Goal: Task Accomplishment & Management: Complete application form

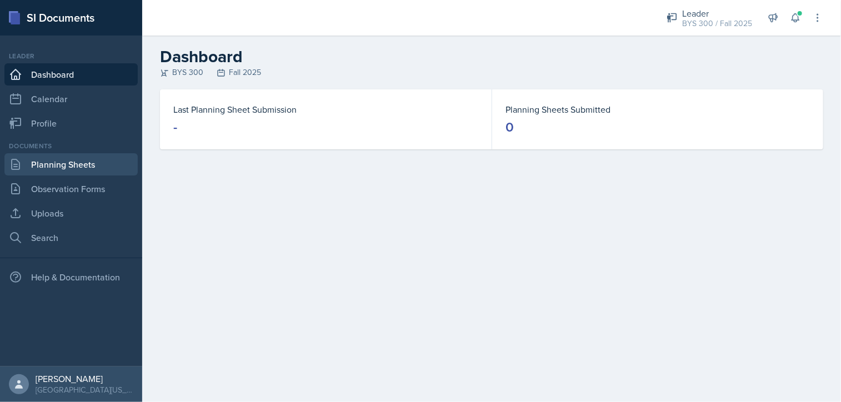
click at [68, 167] on link "Planning Sheets" at bounding box center [70, 164] width 133 height 22
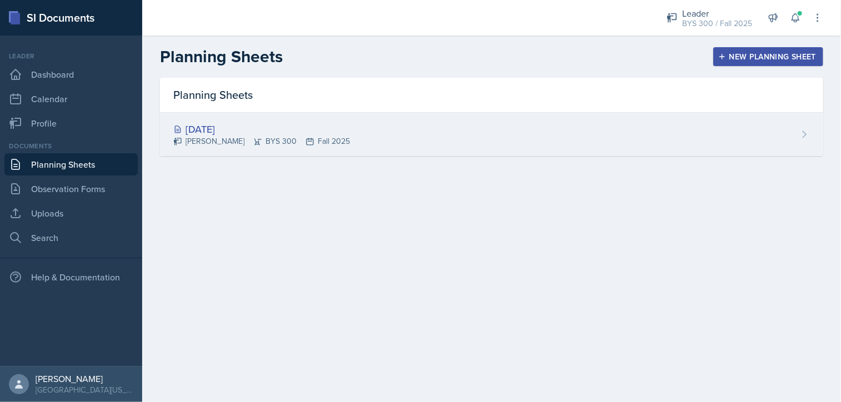
click at [214, 135] on div "[DATE]" at bounding box center [261, 129] width 177 height 15
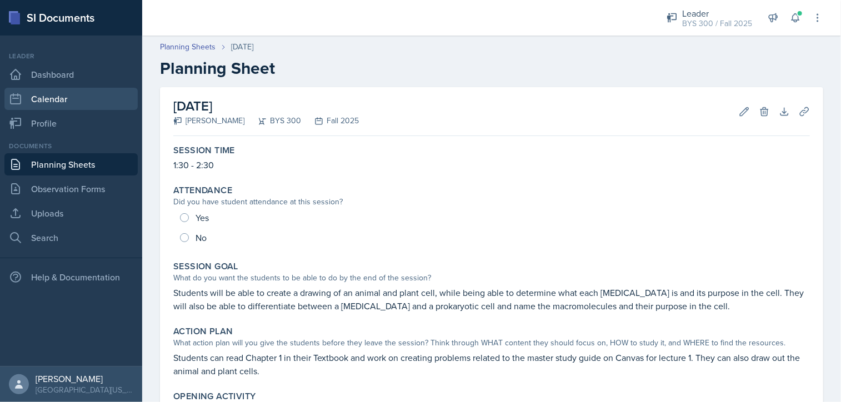
click at [52, 107] on link "Calendar" at bounding box center [70, 99] width 133 height 22
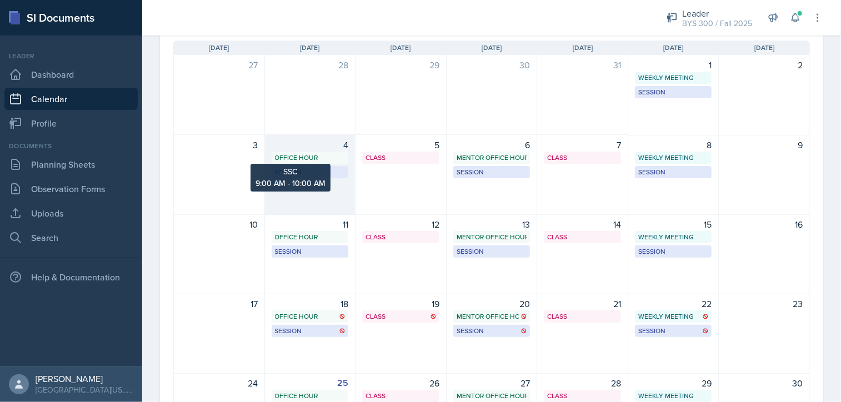
scroll to position [79, 0]
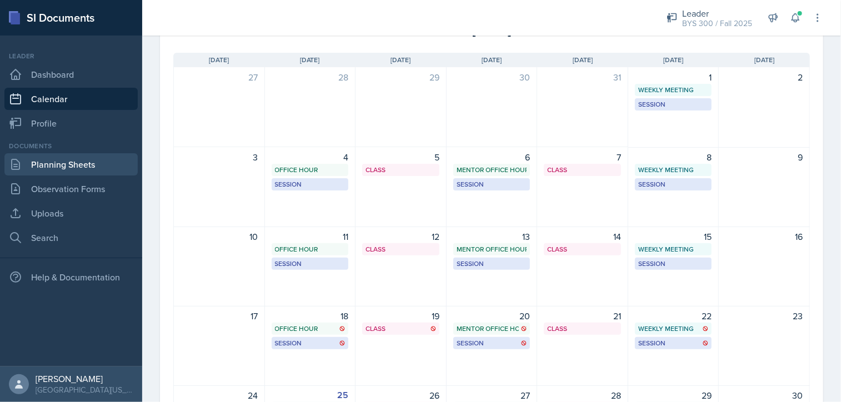
click at [50, 168] on link "Planning Sheets" at bounding box center [70, 164] width 133 height 22
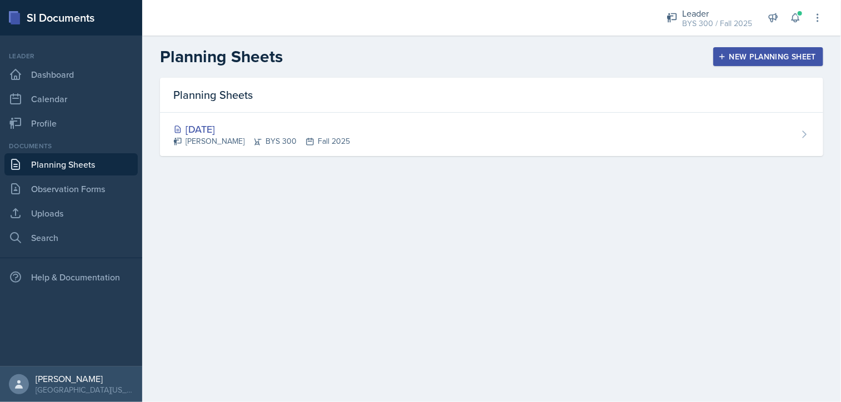
click at [797, 57] on div "New Planning Sheet" at bounding box center [768, 56] width 96 height 9
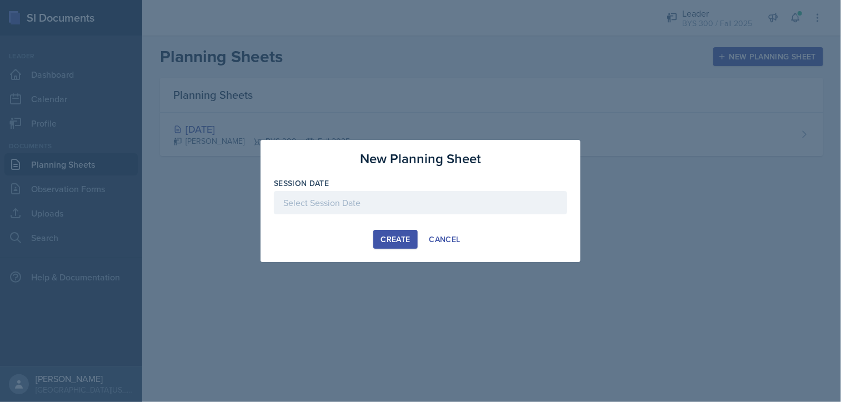
click at [446, 200] on div at bounding box center [420, 202] width 293 height 23
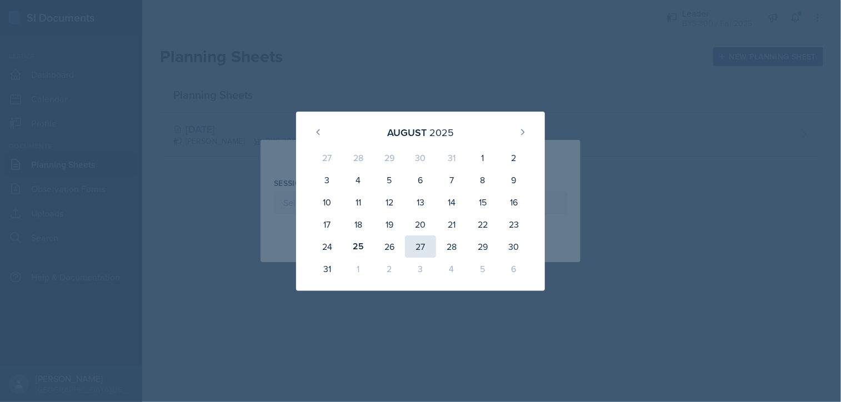
click at [416, 250] on div "27" at bounding box center [420, 246] width 31 height 22
type input "[DATE]"
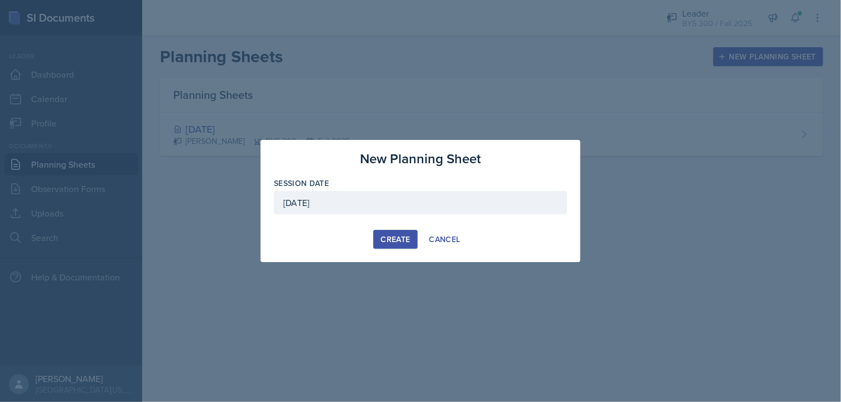
click at [372, 233] on div "Create Cancel" at bounding box center [420, 239] width 293 height 19
click at [382, 240] on div "Create" at bounding box center [394, 239] width 29 height 9
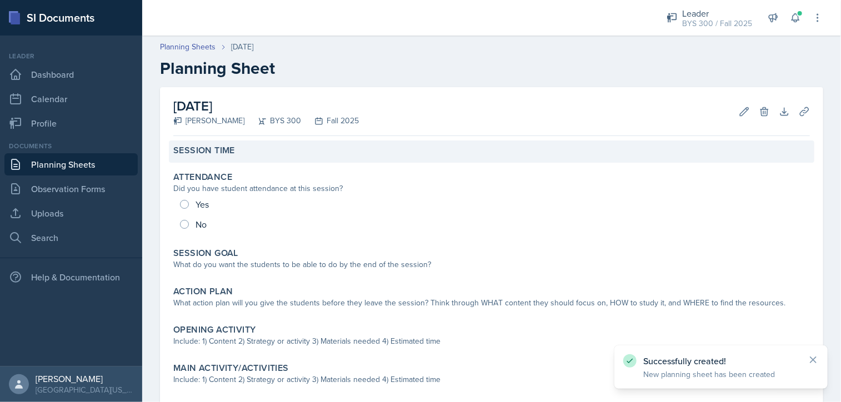
click at [255, 147] on div "Session Time" at bounding box center [491, 150] width 636 height 11
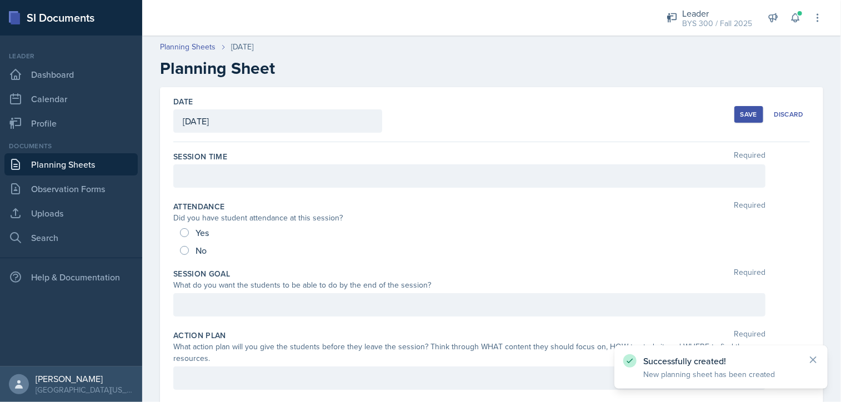
click at [239, 185] on div at bounding box center [469, 175] width 592 height 23
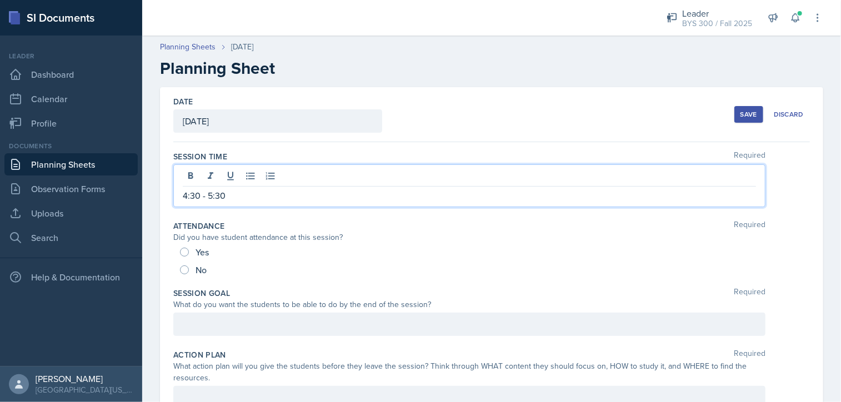
click at [228, 315] on div at bounding box center [469, 324] width 592 height 23
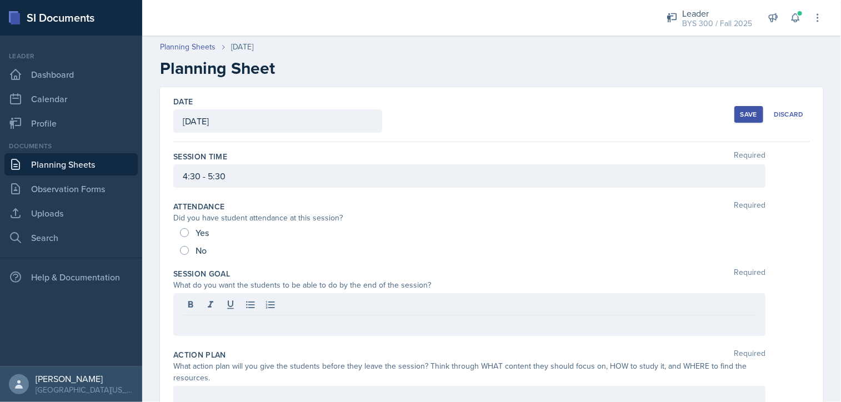
click at [734, 111] on button "Save" at bounding box center [748, 114] width 29 height 17
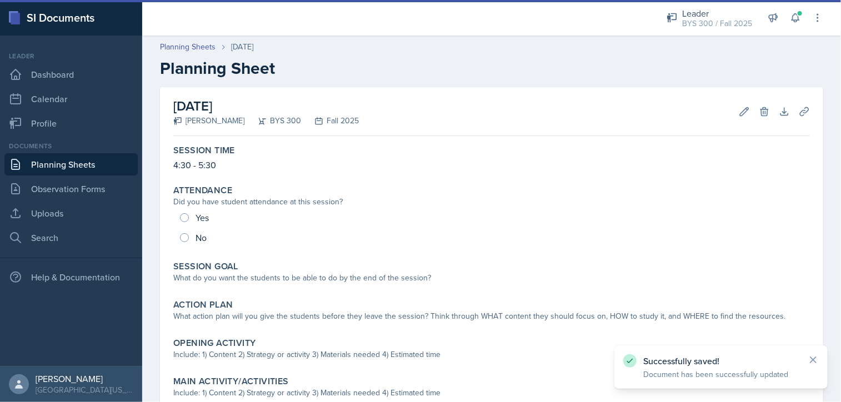
click at [65, 162] on link "Planning Sheets" at bounding box center [70, 164] width 133 height 22
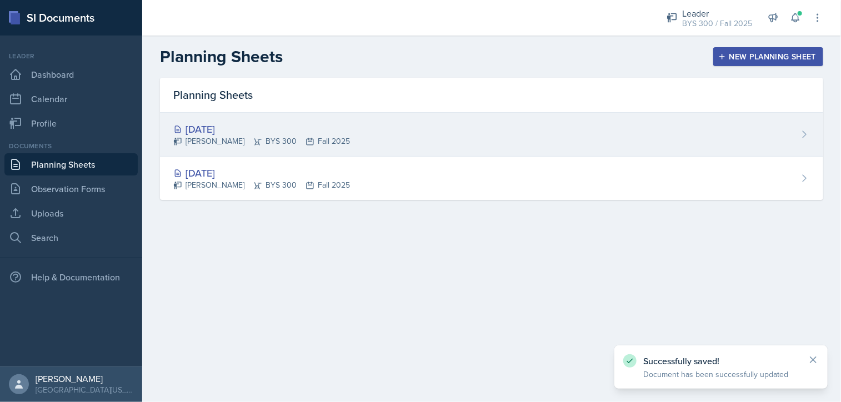
click at [224, 138] on div "[PERSON_NAME] BYS 300 Fall 2025" at bounding box center [261, 141] width 177 height 12
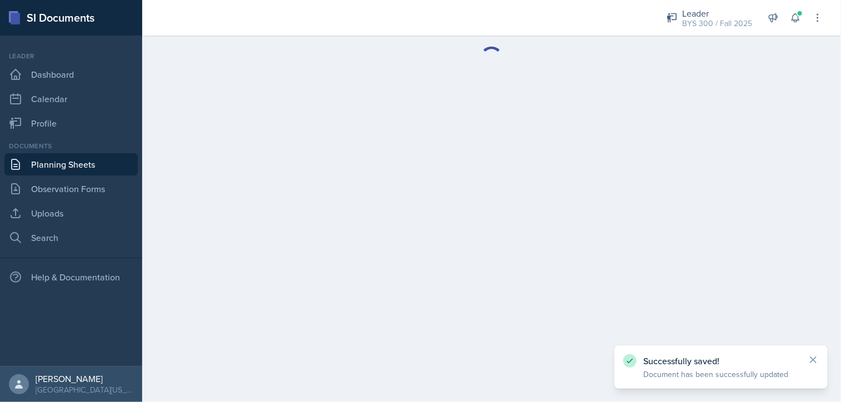
click at [71, 162] on link "Planning Sheets" at bounding box center [70, 164] width 133 height 22
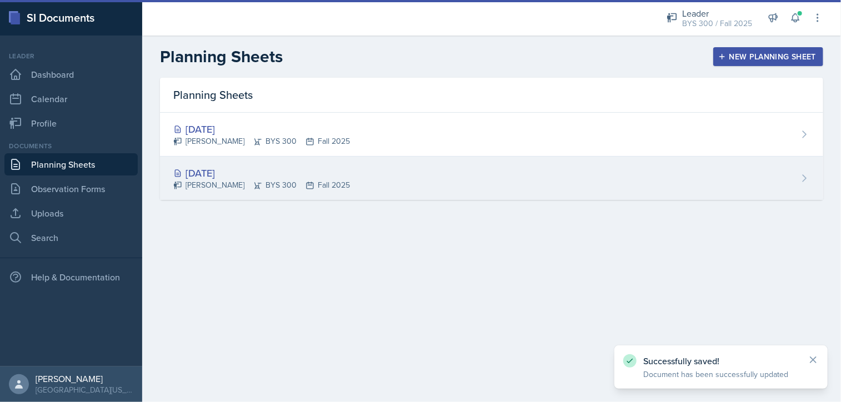
click at [220, 175] on div "[DATE]" at bounding box center [261, 172] width 177 height 15
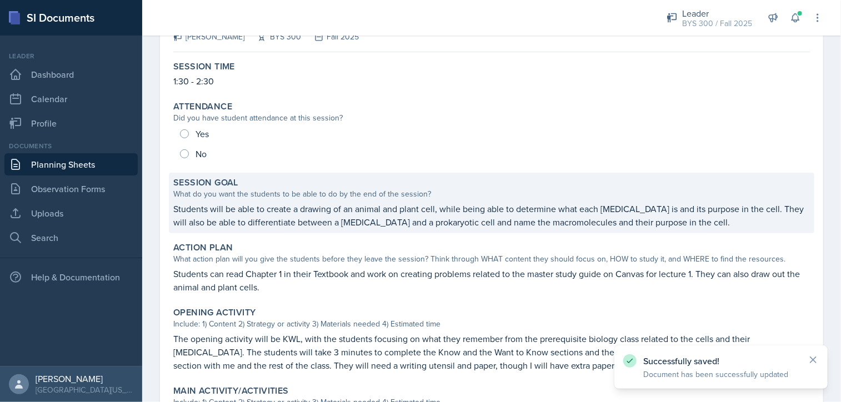
scroll to position [84, 0]
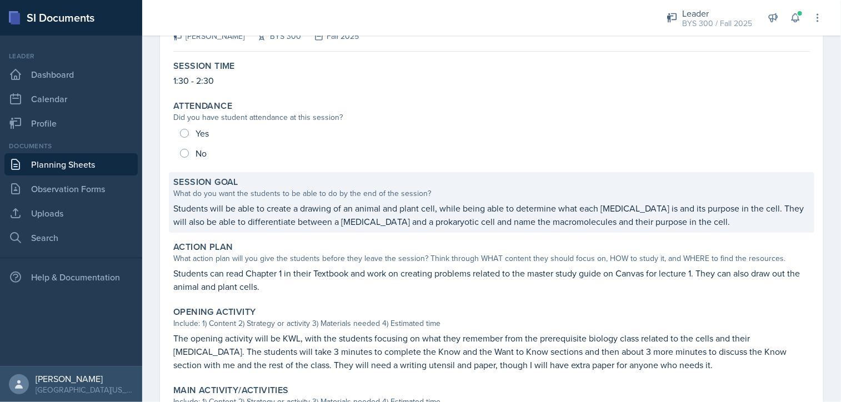
click at [303, 208] on p "Students will be able to create a drawing of an animal and plant cell, while be…" at bounding box center [491, 215] width 636 height 27
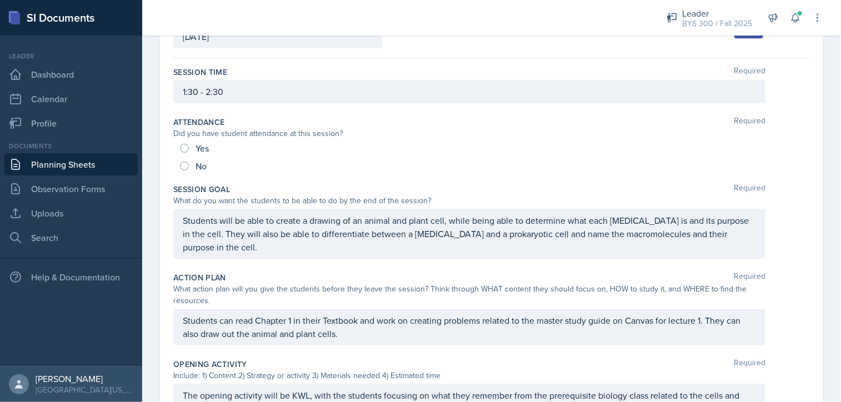
drag, startPoint x: 180, startPoint y: 222, endPoint x: 217, endPoint y: 252, distance: 47.4
click at [217, 252] on div "Students will be able to create a drawing of an animal and plant cell, while be…" at bounding box center [469, 234] width 592 height 50
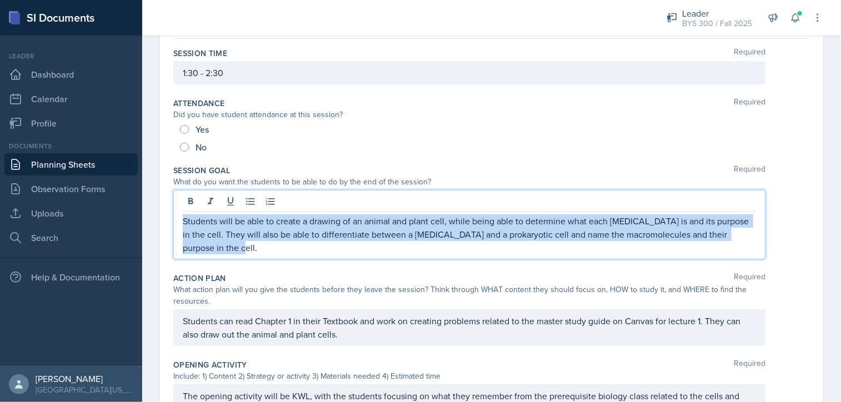
drag, startPoint x: 222, startPoint y: 250, endPoint x: 178, endPoint y: 218, distance: 54.4
click at [178, 218] on div "Students will be able to create a drawing of an animal and plant cell, while be…" at bounding box center [469, 224] width 592 height 69
copy p "Students will be able to create a drawing of an animal and plant cell, while be…"
click at [93, 163] on link "Planning Sheets" at bounding box center [70, 164] width 133 height 22
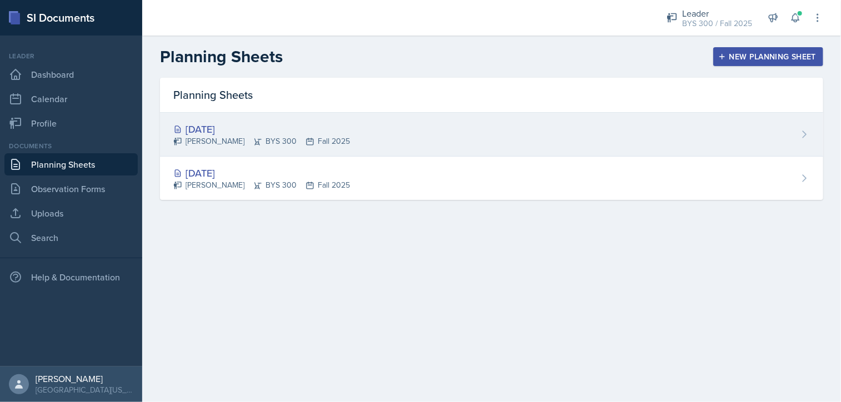
click at [219, 152] on div "[DATE] [PERSON_NAME] BYS 300 Fall 2025" at bounding box center [491, 135] width 663 height 44
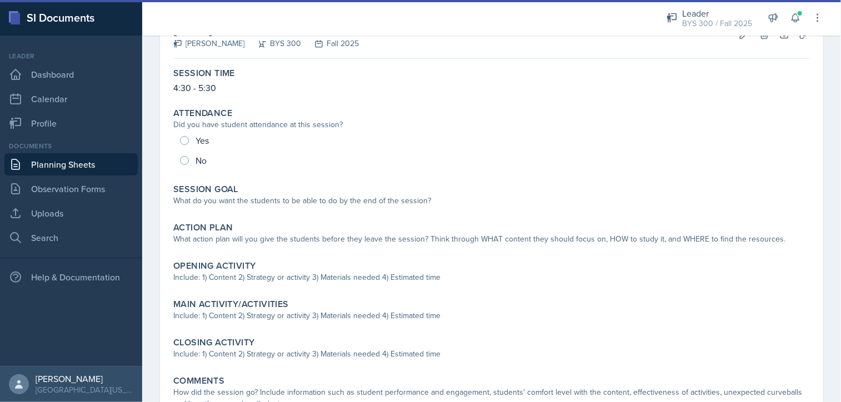
scroll to position [78, 0]
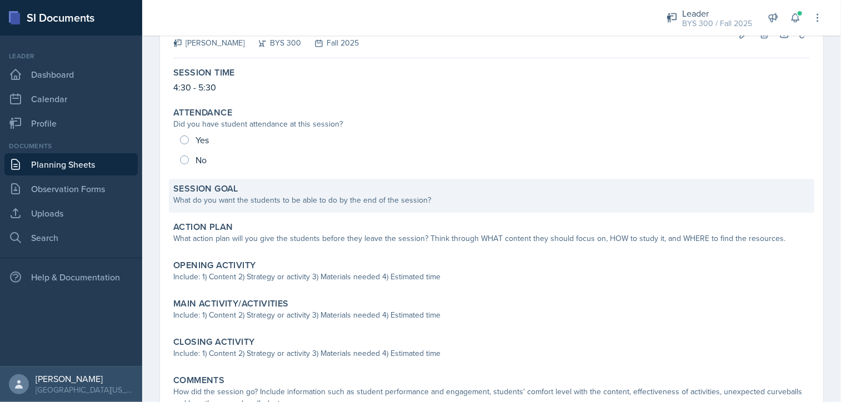
click at [250, 207] on div "Session Goal What do you want the students to be able to do by the end of the s…" at bounding box center [491, 196] width 645 height 34
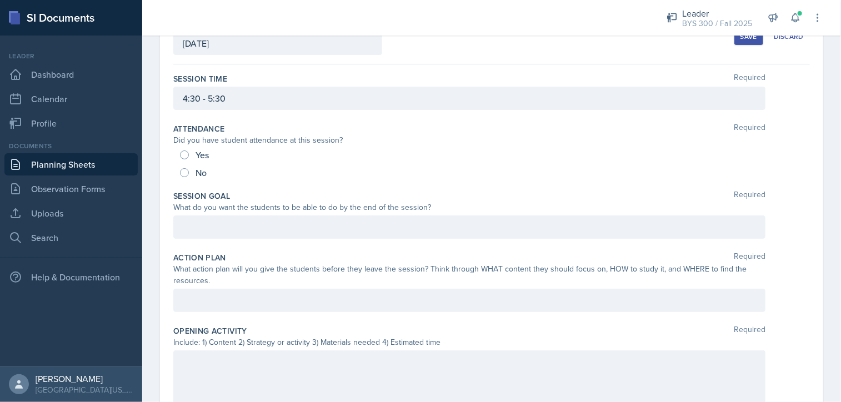
click at [237, 237] on div at bounding box center [469, 226] width 592 height 23
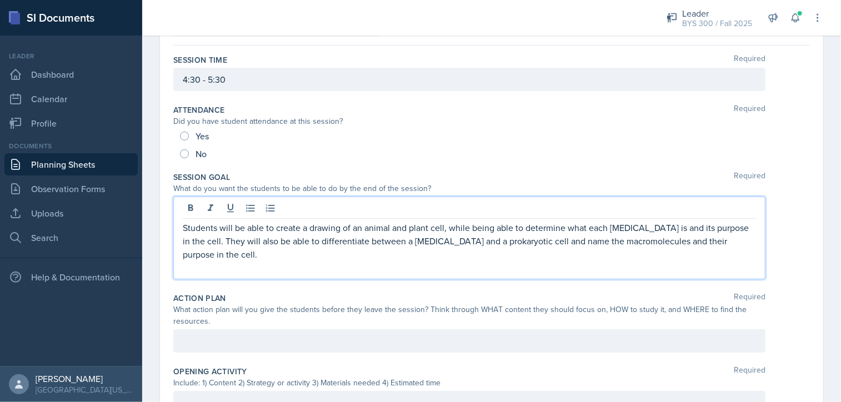
click at [242, 271] on p at bounding box center [469, 267] width 573 height 13
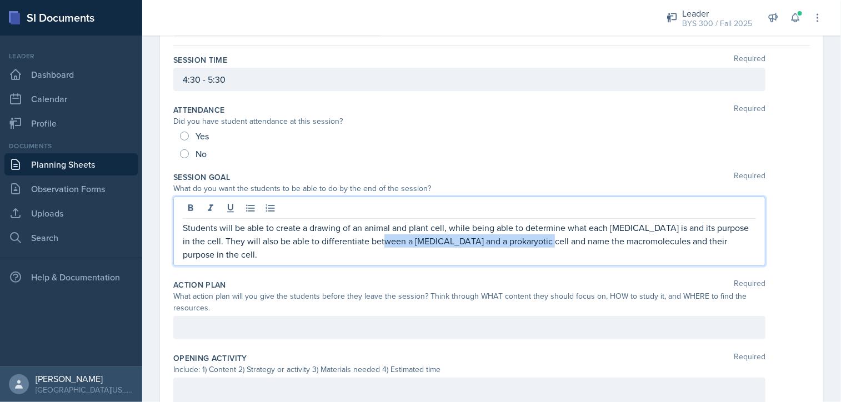
drag, startPoint x: 382, startPoint y: 240, endPoint x: 531, endPoint y: 240, distance: 148.8
click at [531, 240] on p "Students will be able to create a drawing of an animal and plant cell, while be…" at bounding box center [469, 241] width 573 height 40
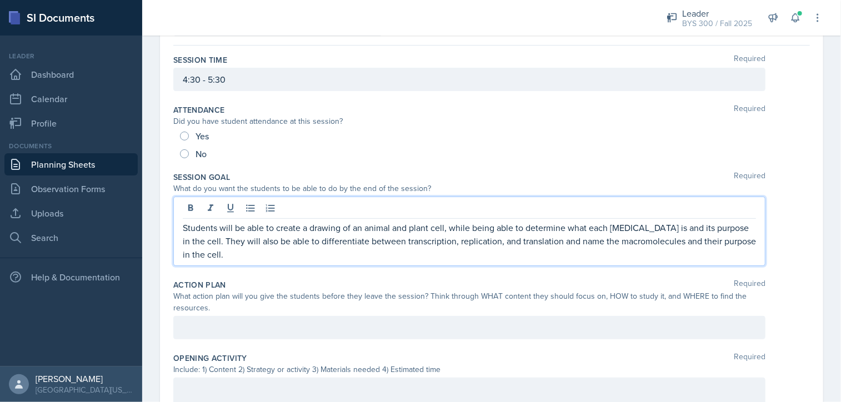
click at [537, 242] on p "Students will be able to create a drawing of an animal and plant cell, while be…" at bounding box center [469, 241] width 573 height 40
click at [557, 240] on p "Students will be able to create a drawing of an animal and plant cell, while be…" at bounding box center [469, 241] width 573 height 40
click at [542, 242] on p "Students will be able to create a drawing of an animal and plant cell, while be…" at bounding box center [469, 241] width 573 height 40
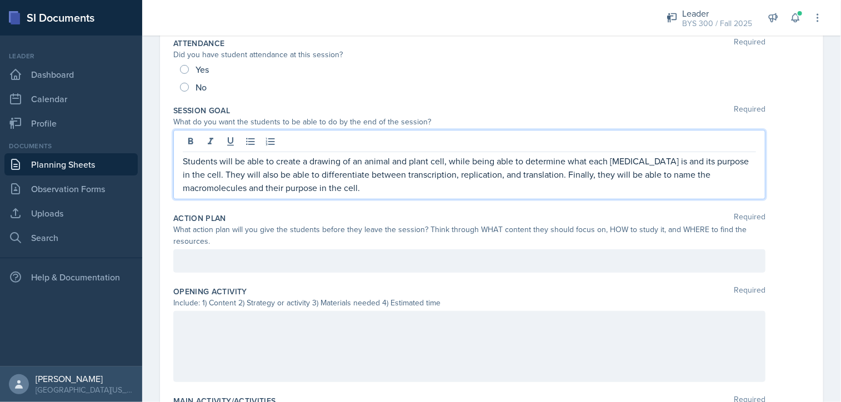
click at [343, 250] on div at bounding box center [469, 260] width 592 height 23
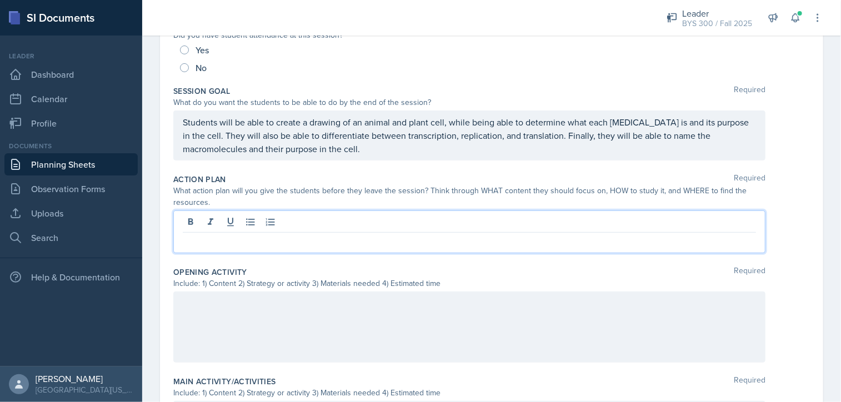
scroll to position [0, 0]
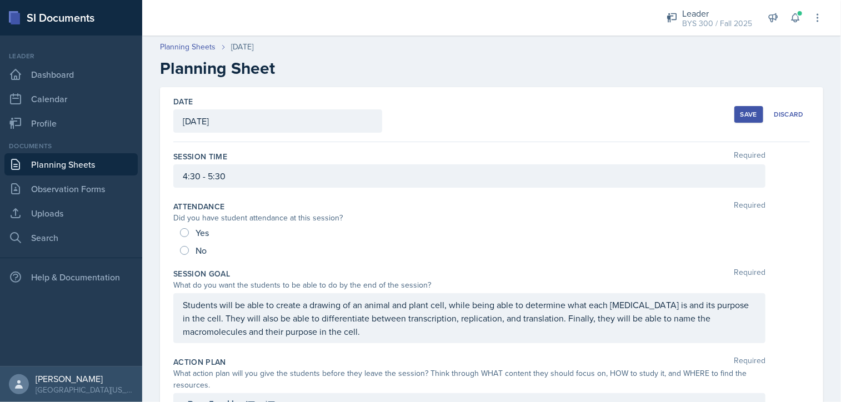
click at [740, 114] on div "Save" at bounding box center [748, 114] width 17 height 9
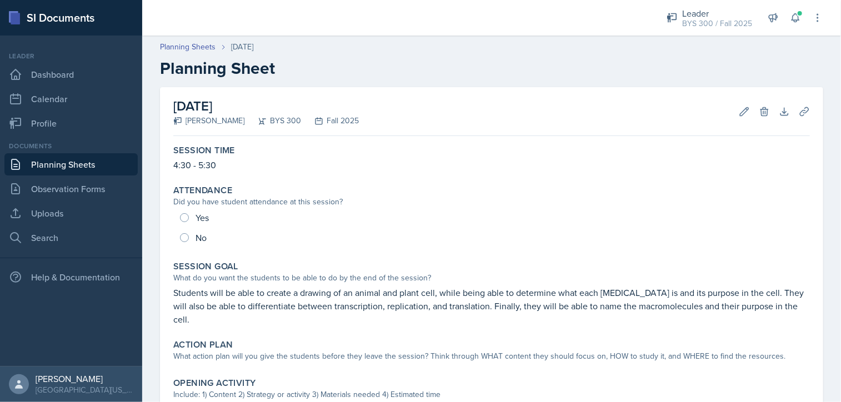
click at [64, 162] on link "Planning Sheets" at bounding box center [70, 164] width 133 height 22
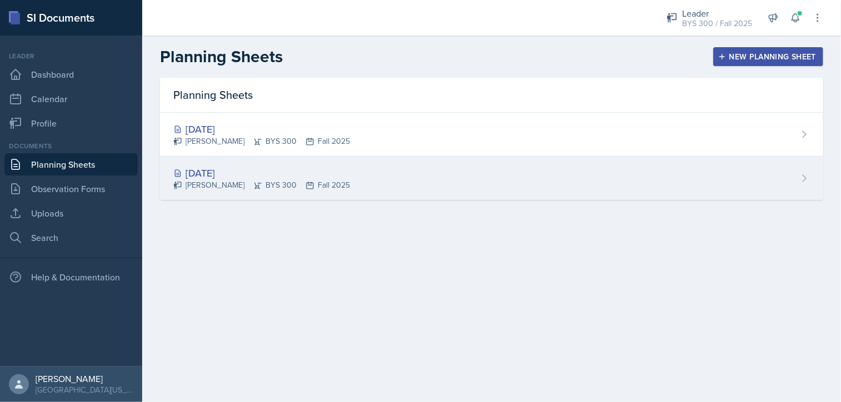
click at [275, 177] on div "[DATE]" at bounding box center [261, 172] width 177 height 15
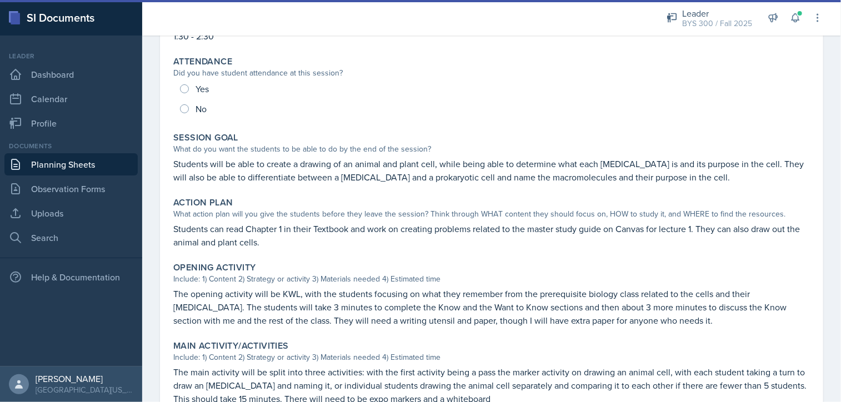
scroll to position [130, 0]
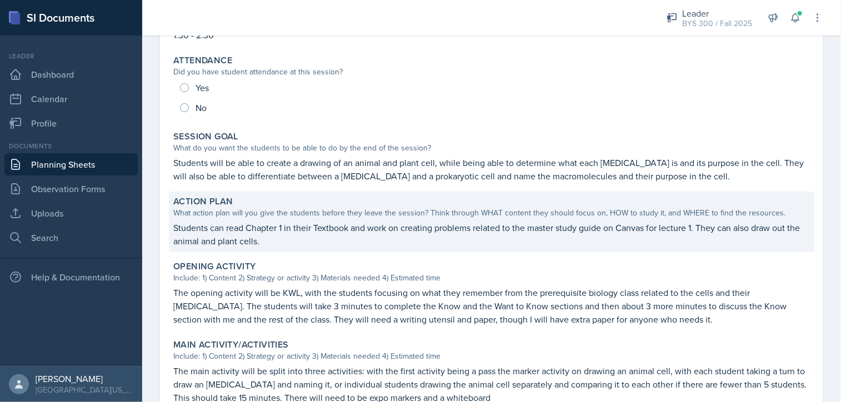
click at [180, 228] on p "Students can read Chapter 1 in their Textbook and work on creating problems rel…" at bounding box center [491, 234] width 636 height 27
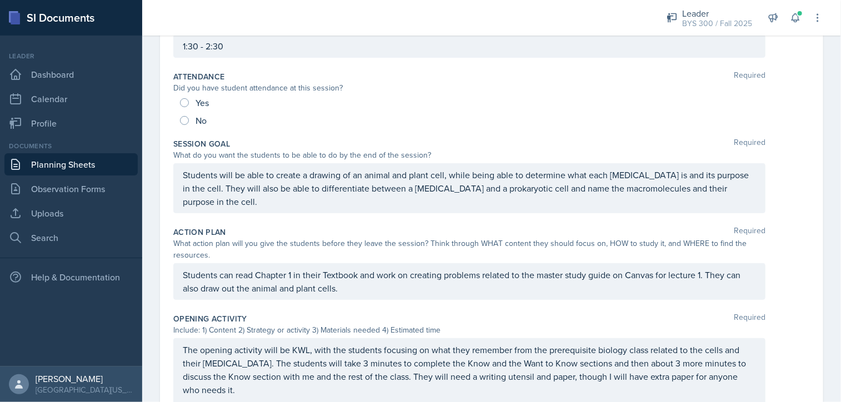
drag, startPoint x: 180, startPoint y: 273, endPoint x: 355, endPoint y: 304, distance: 177.6
click at [355, 304] on div "Action Plan Required What action plan will you give the students before they le…" at bounding box center [491, 265] width 636 height 87
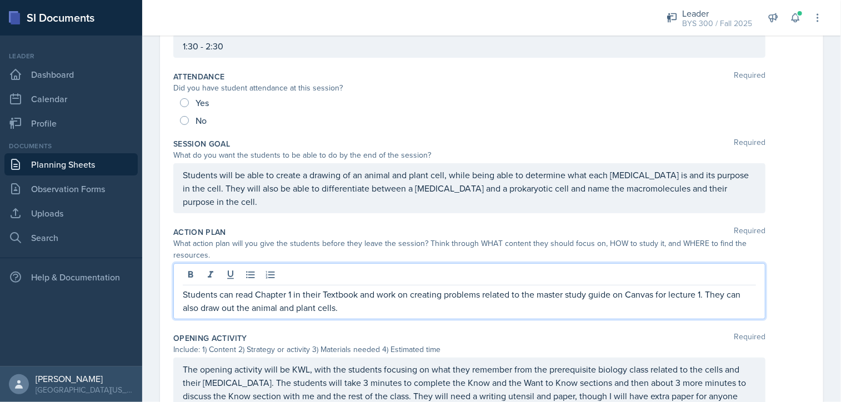
drag, startPoint x: 352, startPoint y: 286, endPoint x: 145, endPoint y: 283, distance: 206.6
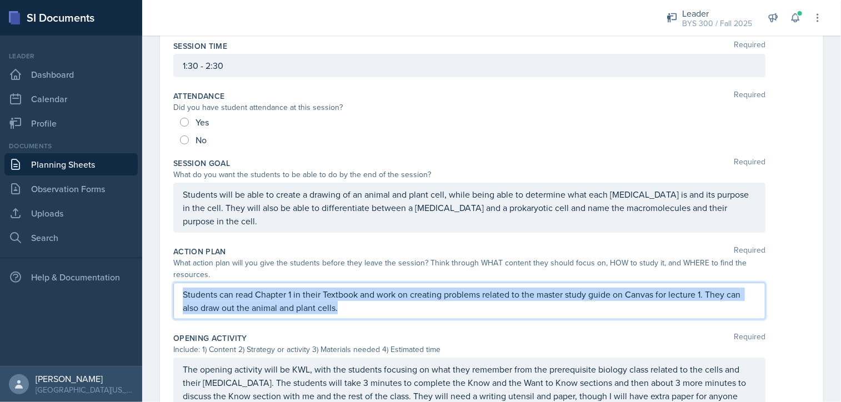
drag, startPoint x: 183, startPoint y: 290, endPoint x: 354, endPoint y: 305, distance: 172.2
click at [354, 305] on p "Students can read Chapter 1 in their Textbook and work on creating problems rel…" at bounding box center [469, 301] width 573 height 27
copy p "Students can read Chapter 1 in their Textbook and work on creating problems rel…"
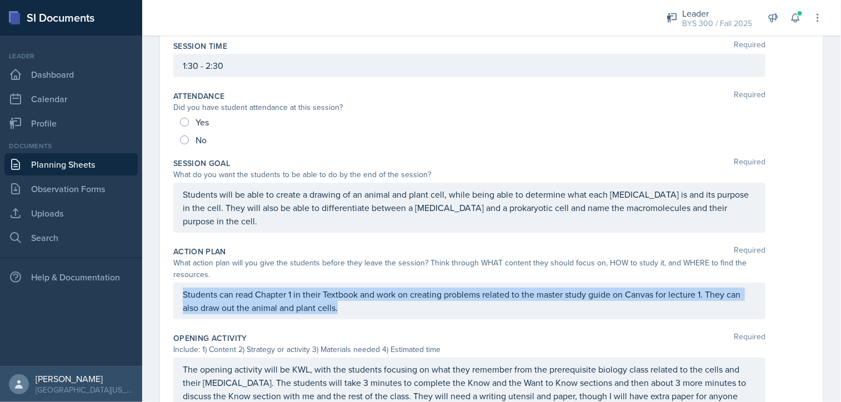
click at [48, 172] on link "Planning Sheets" at bounding box center [70, 164] width 133 height 22
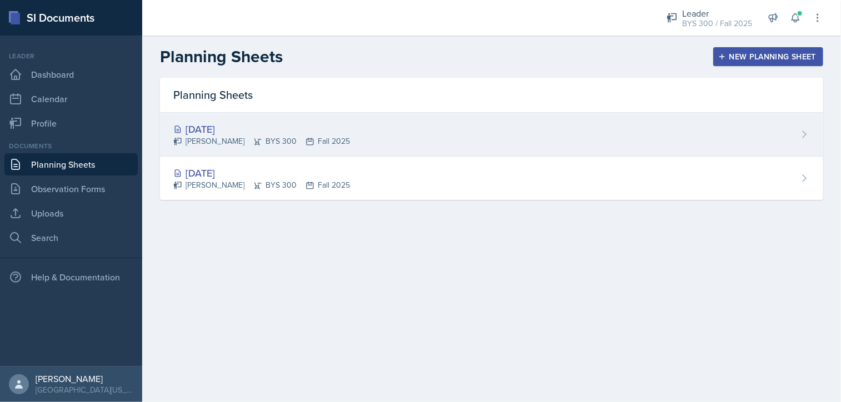
click at [248, 134] on div "[DATE]" at bounding box center [261, 129] width 177 height 15
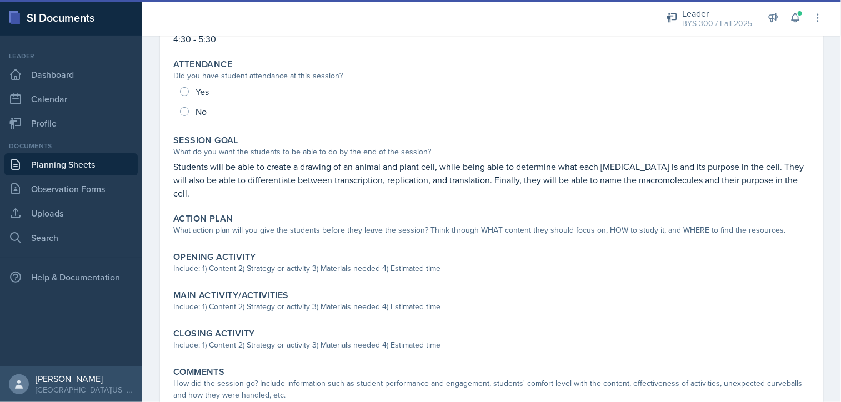
scroll to position [127, 0]
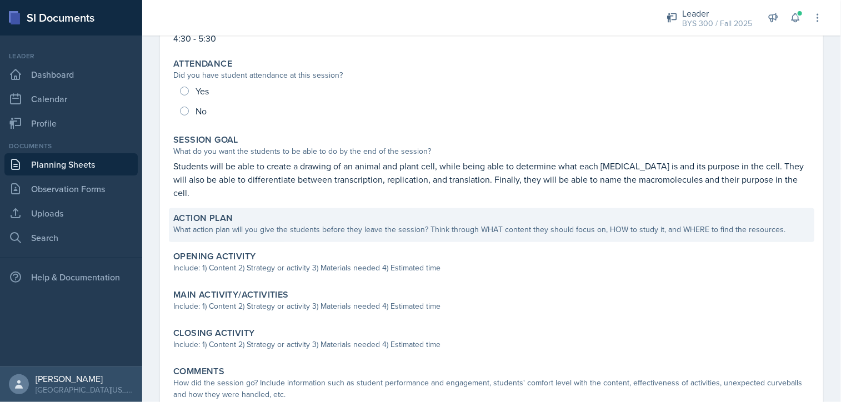
click at [245, 224] on div "What action plan will you give the students before they leave the session? Thin…" at bounding box center [491, 230] width 636 height 12
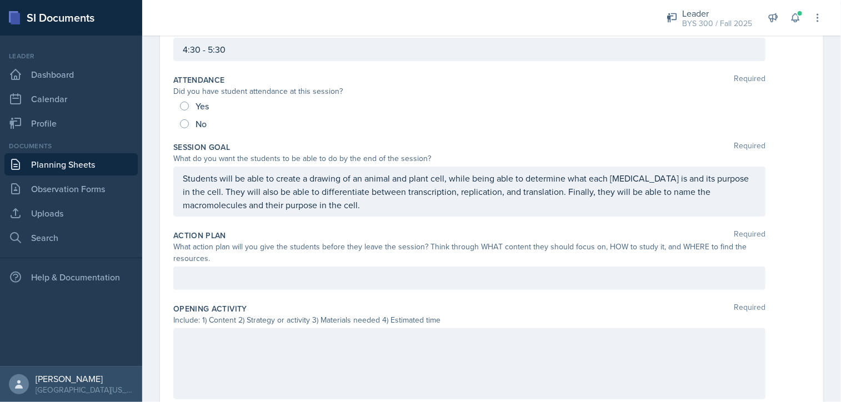
click at [217, 268] on div at bounding box center [469, 278] width 592 height 23
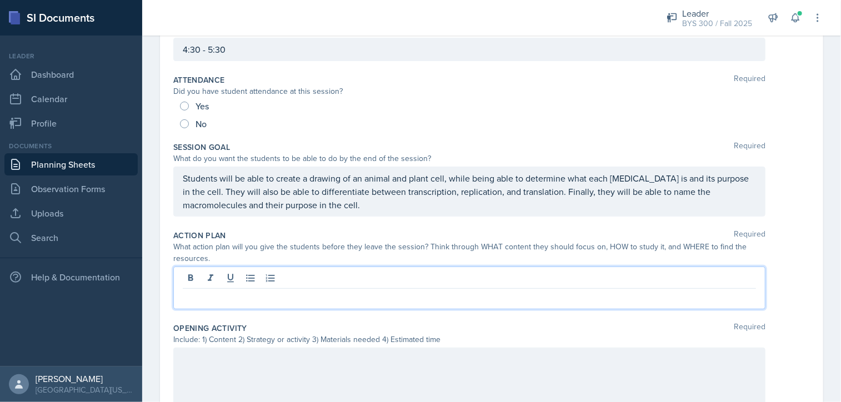
scroll to position [146, 0]
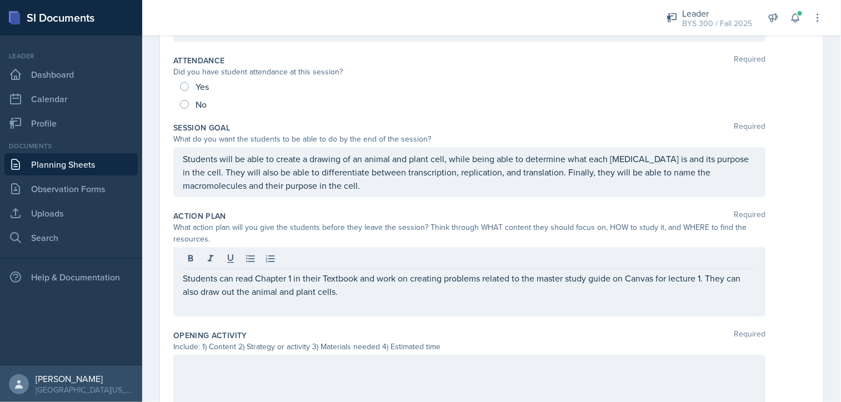
click at [227, 356] on div at bounding box center [469, 390] width 592 height 71
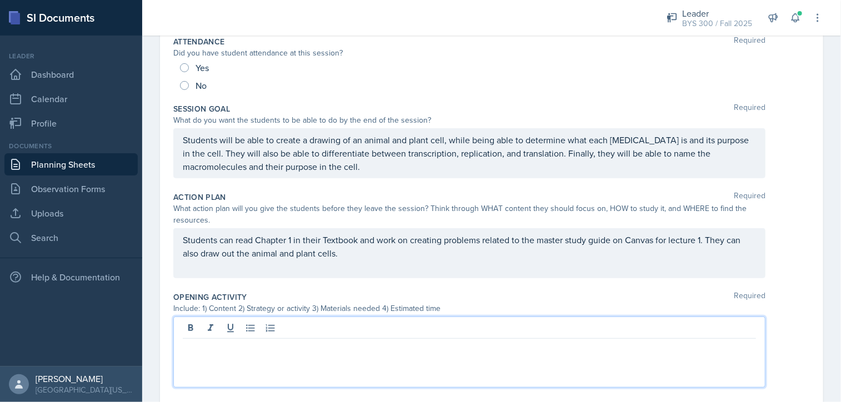
scroll to position [245, 0]
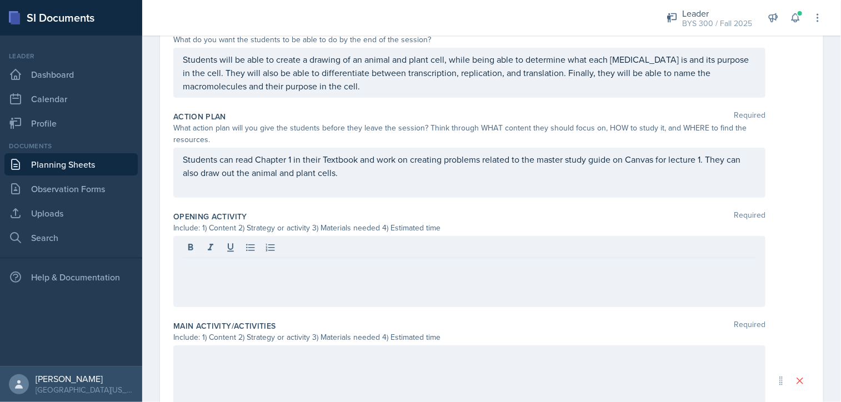
click at [376, 209] on div "Opening Activity Required Include: 1) Content 2) Strategy or activity 3) Materi…" at bounding box center [491, 261] width 636 height 109
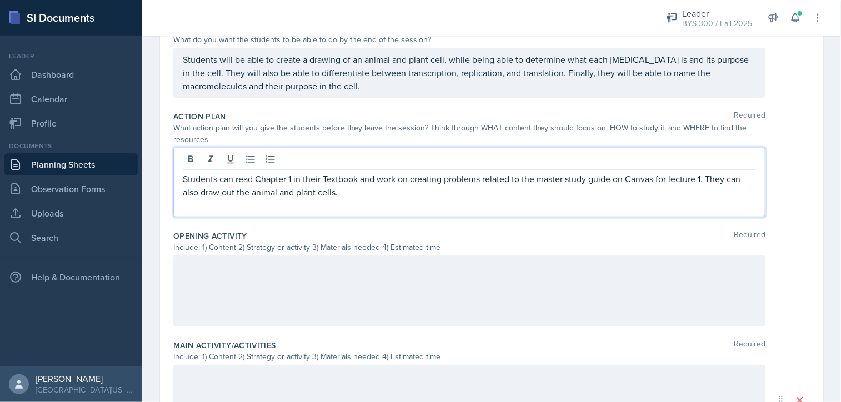
click at [350, 191] on div "Students can read Chapter 1 in their Textbook and work on creating problems rel…" at bounding box center [469, 192] width 573 height 40
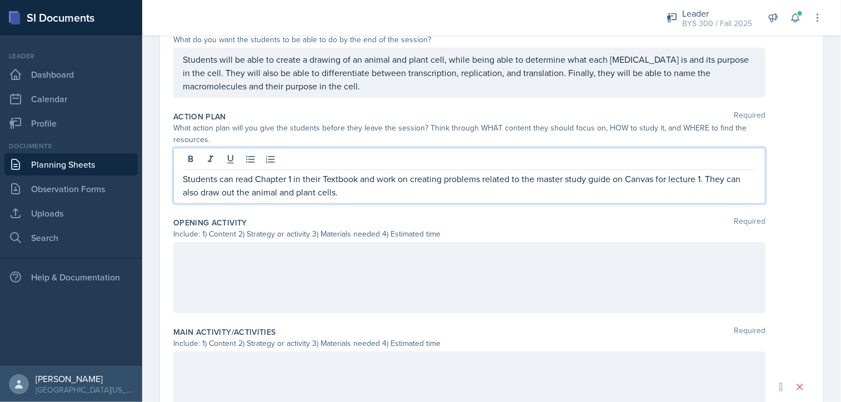
click at [325, 244] on div at bounding box center [469, 277] width 592 height 71
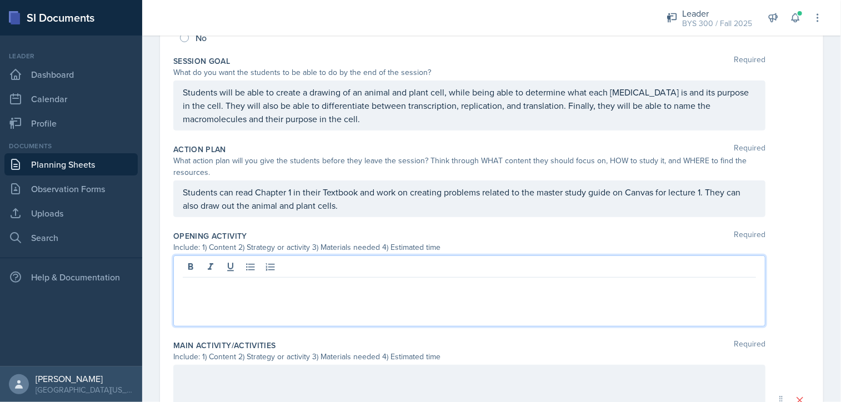
scroll to position [212, 0]
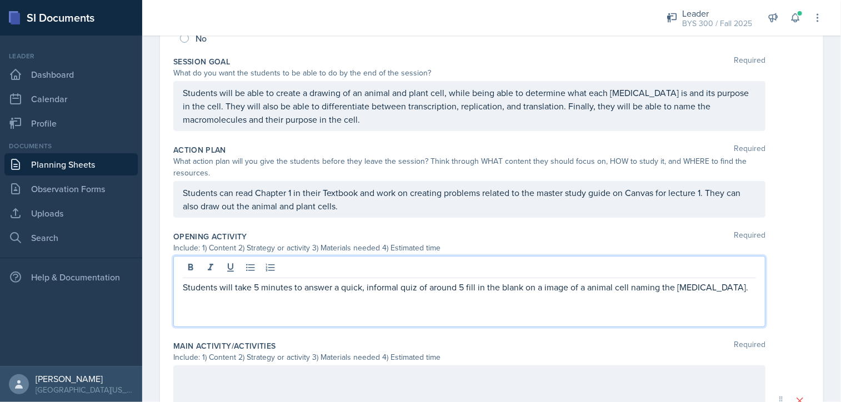
click at [520, 290] on p "Students will take 5 minutes to answer a quick, informal quiz of around 5 fill …" at bounding box center [469, 286] width 573 height 13
click at [677, 286] on p "Students will take 5 minutes to answer a quick, informal quiz of around 5 fill …" at bounding box center [469, 293] width 573 height 27
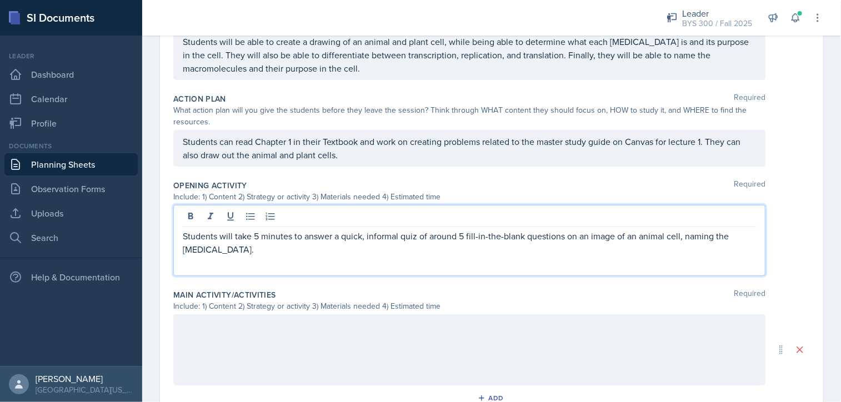
scroll to position [277, 0]
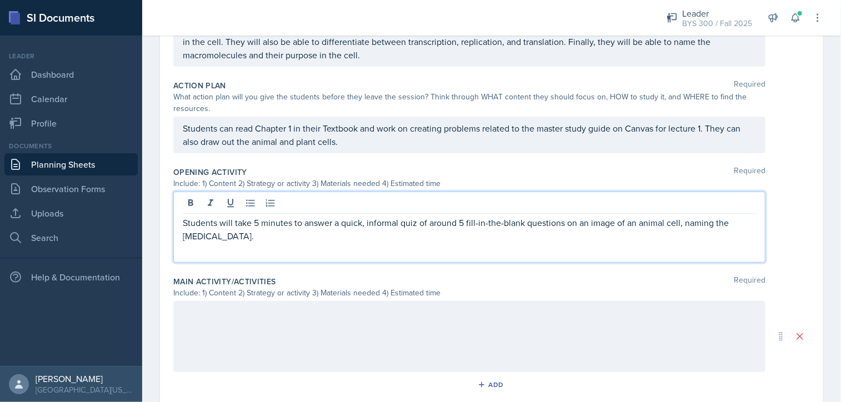
click at [261, 234] on p "Students will take 5 minutes to answer a quick, informal quiz of around 5 fill-…" at bounding box center [469, 229] width 573 height 27
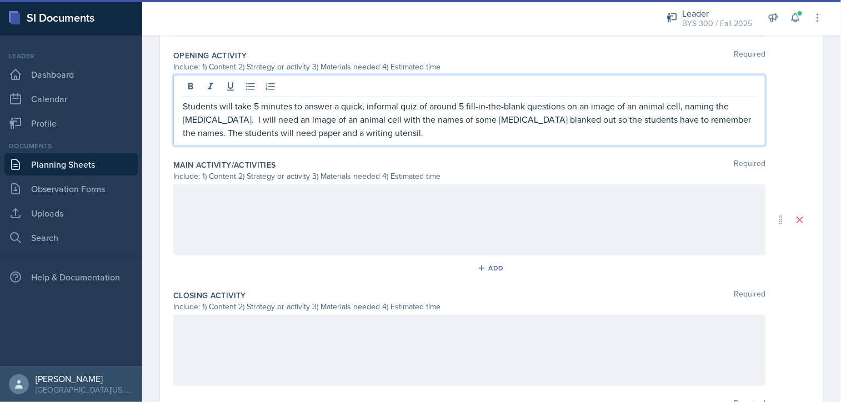
scroll to position [0, 0]
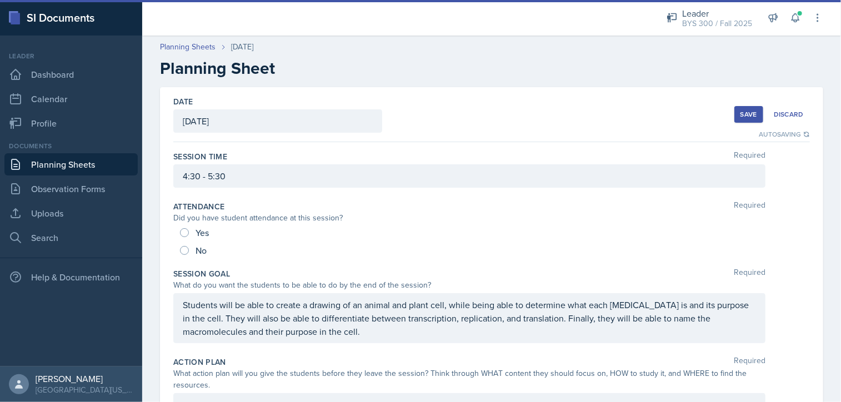
click at [740, 114] on div "Save" at bounding box center [748, 114] width 17 height 9
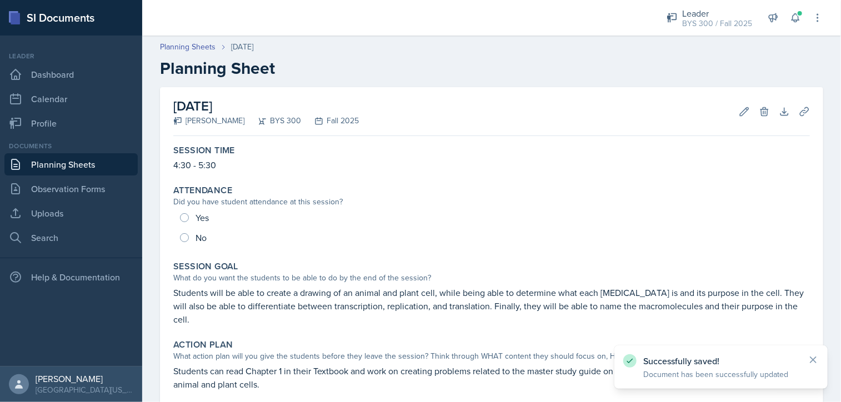
click at [109, 160] on link "Planning Sheets" at bounding box center [70, 164] width 133 height 22
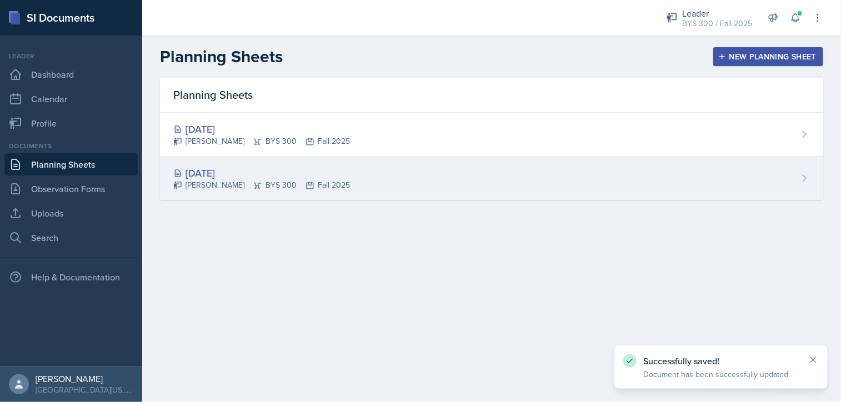
click at [307, 170] on div "[DATE]" at bounding box center [261, 172] width 177 height 15
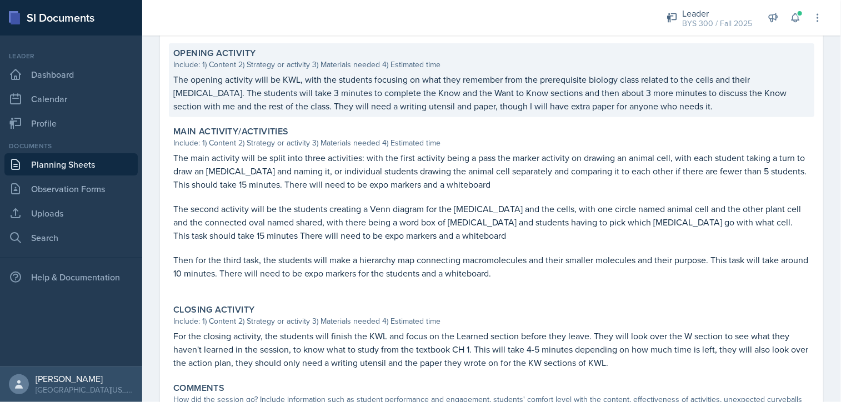
scroll to position [342, 0]
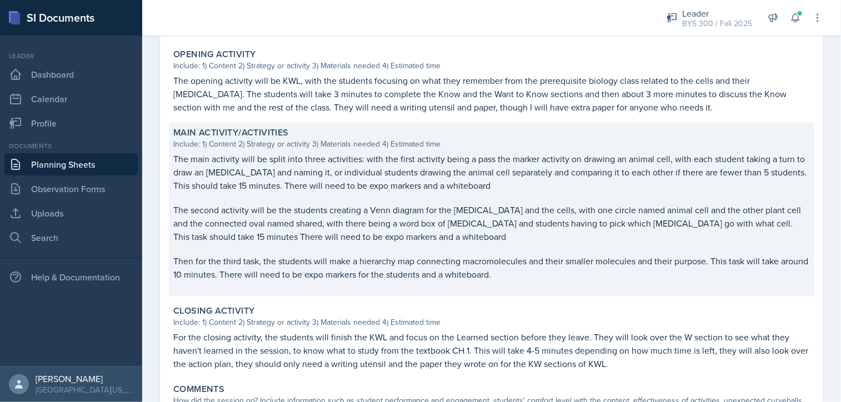
click at [266, 170] on p "The main activity will be split into three activities: with the first activity …" at bounding box center [491, 172] width 636 height 40
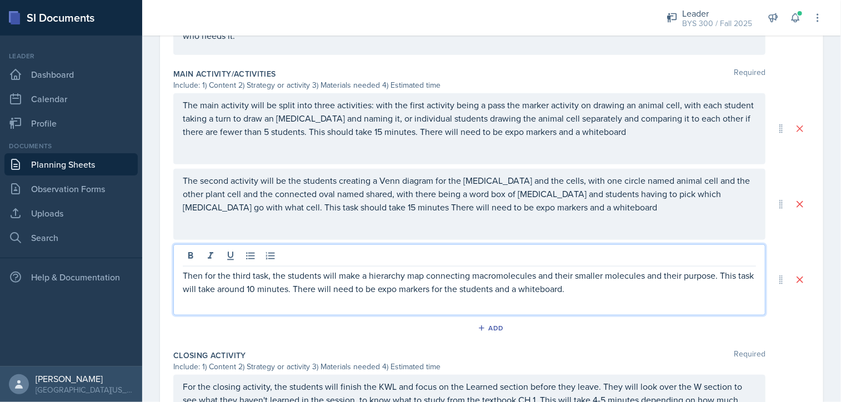
scroll to position [503, 0]
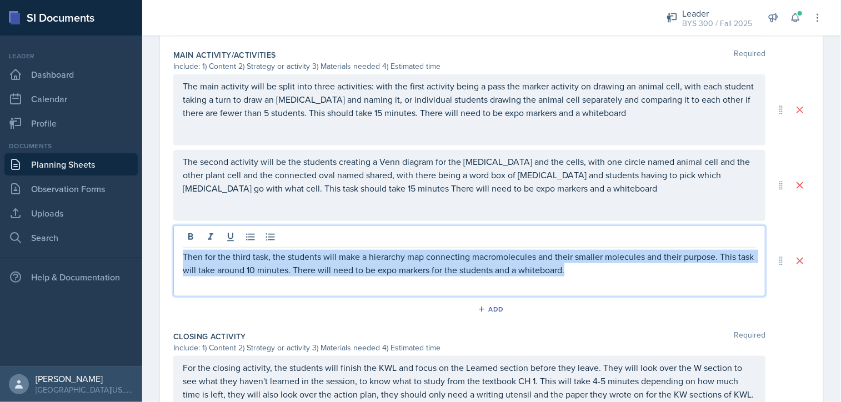
drag, startPoint x: 182, startPoint y: 252, endPoint x: 601, endPoint y: 273, distance: 419.8
click at [601, 273] on p "Then for the third task, the students will make a hierarchy map connecting macr…" at bounding box center [469, 263] width 573 height 27
copy p "Then for the third task, the students will make a hierarchy map connecting macr…"
click at [44, 163] on link "Planning Sheets" at bounding box center [70, 164] width 133 height 22
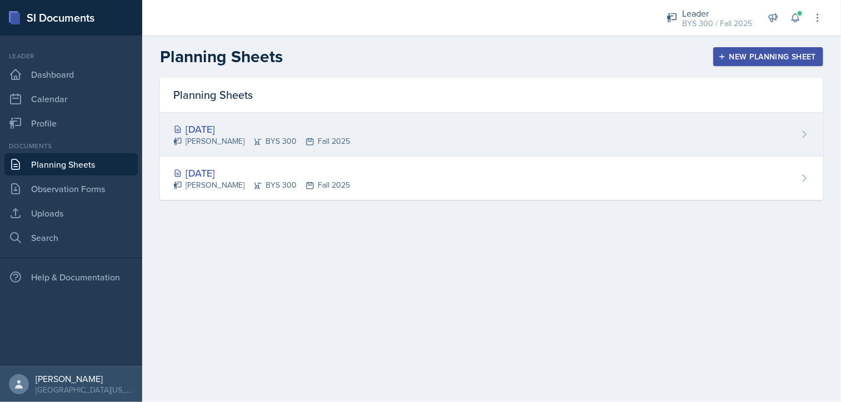
click at [316, 129] on div "[DATE]" at bounding box center [261, 129] width 177 height 15
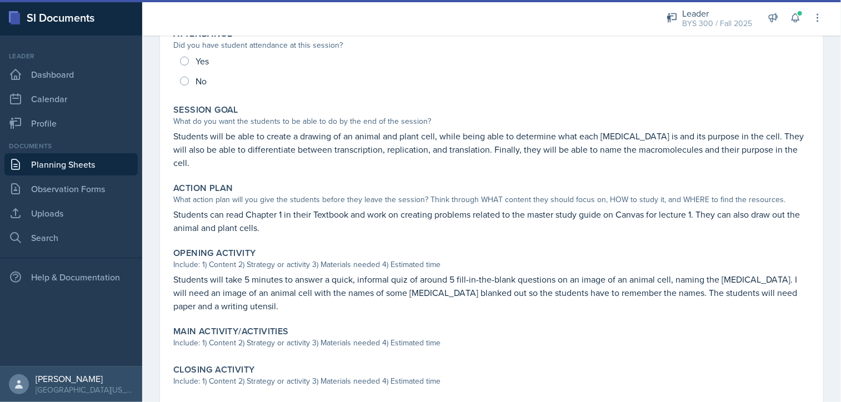
scroll to position [180, 0]
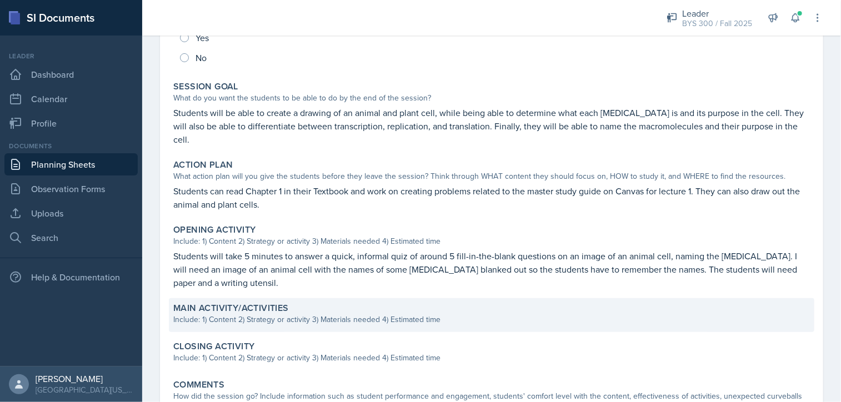
click at [278, 303] on label "Main Activity/Activities" at bounding box center [230, 308] width 115 height 11
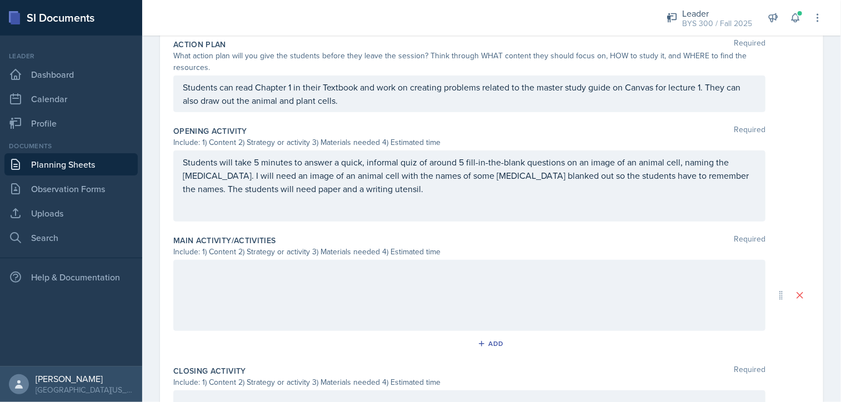
scroll to position [336, 0]
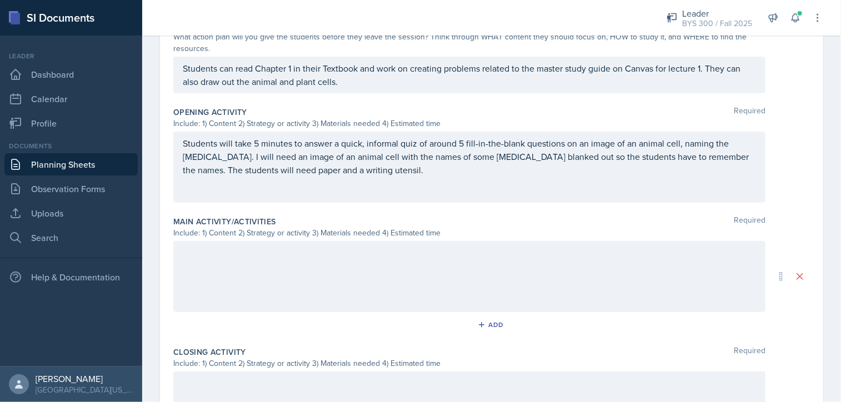
click at [277, 259] on p at bounding box center [469, 252] width 573 height 13
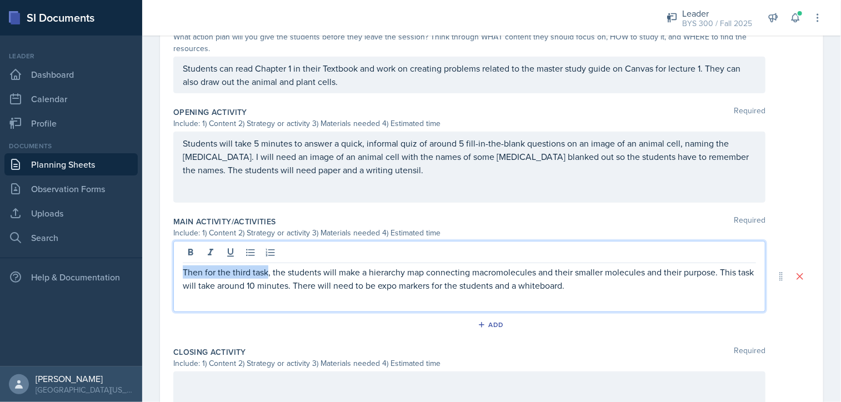
drag, startPoint x: 267, startPoint y: 270, endPoint x: 184, endPoint y: 275, distance: 82.3
click at [184, 275] on p "Then for the third task, the students will make a hierarchy map connecting macr…" at bounding box center [469, 278] width 573 height 27
click at [315, 270] on p "The activities will be split into two, the students will make a hierarchy map c…" at bounding box center [469, 278] width 573 height 27
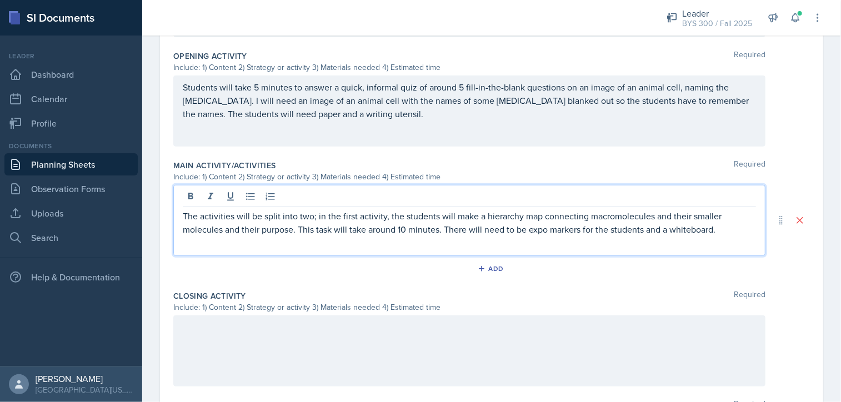
scroll to position [393, 0]
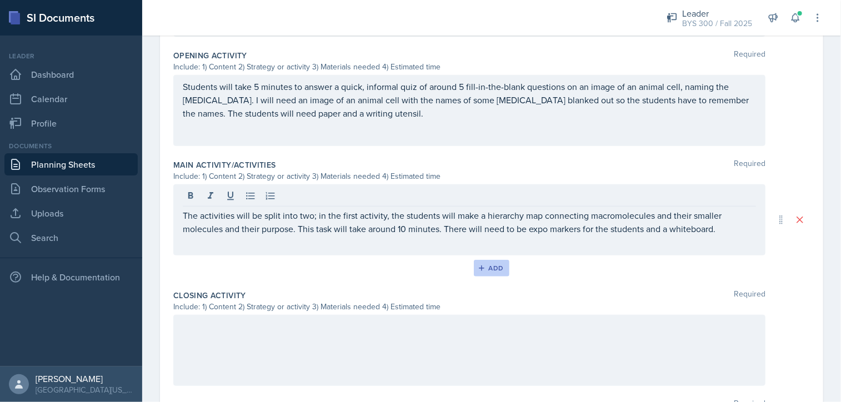
click at [491, 266] on div "Add" at bounding box center [492, 268] width 24 height 9
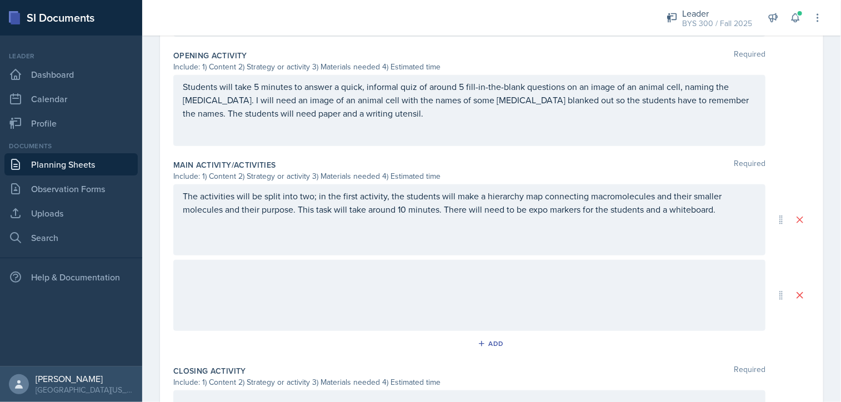
click at [354, 277] on div at bounding box center [469, 295] width 592 height 71
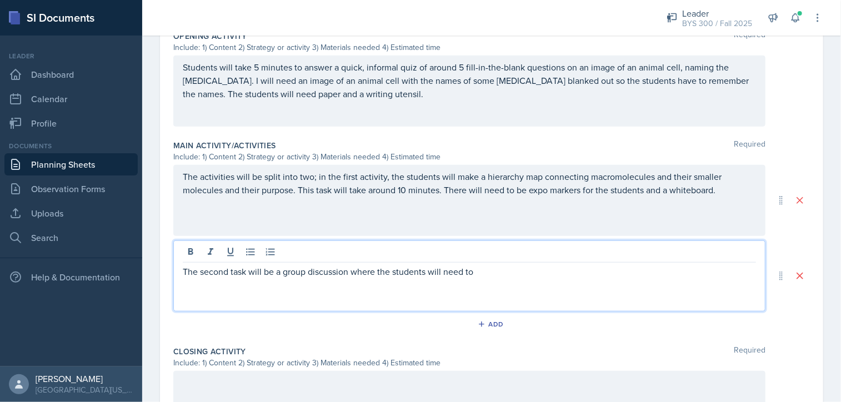
click at [313, 175] on div "The activities will be split into two; in the first activity, the students will…" at bounding box center [469, 200] width 592 height 71
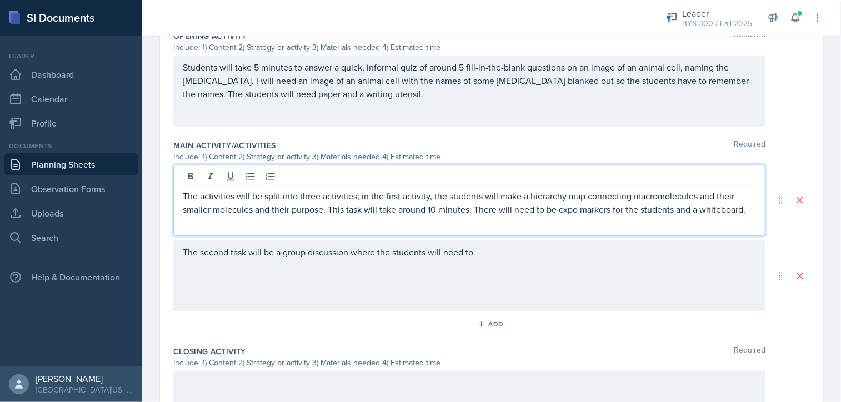
click at [484, 252] on div "The second task will be a group discussion where the students will need to" at bounding box center [469, 275] width 592 height 71
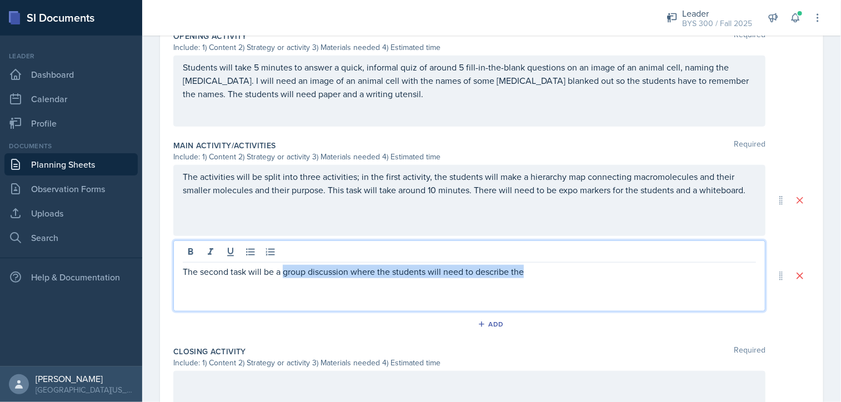
drag, startPoint x: 285, startPoint y: 272, endPoint x: 552, endPoint y: 265, distance: 267.2
click at [552, 265] on p "The second task will be a group discussion where the students will need to desc…" at bounding box center [469, 271] width 573 height 13
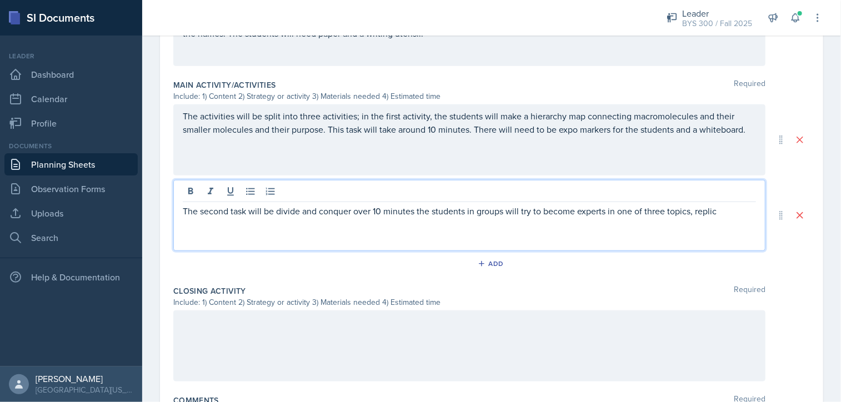
scroll to position [473, 0]
click at [364, 223] on p "The second task will be to divide and conquer for over 10 minutes. The students…" at bounding box center [469, 218] width 573 height 27
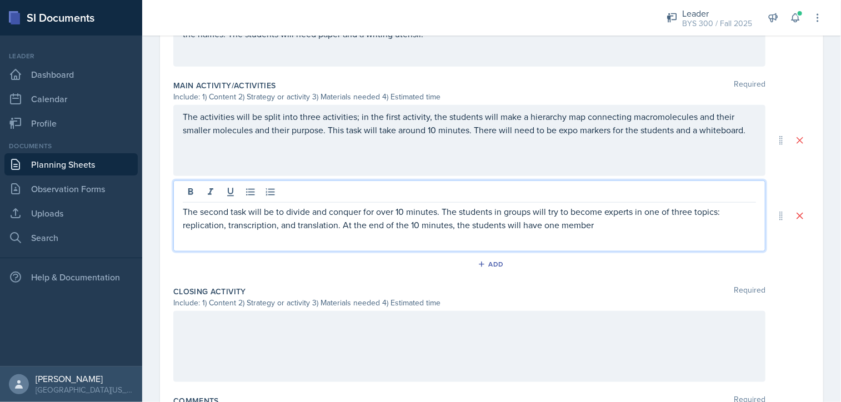
click at [606, 227] on p "The second task will be to divide and conquer for over 10 minutes. The students…" at bounding box center [469, 218] width 573 height 27
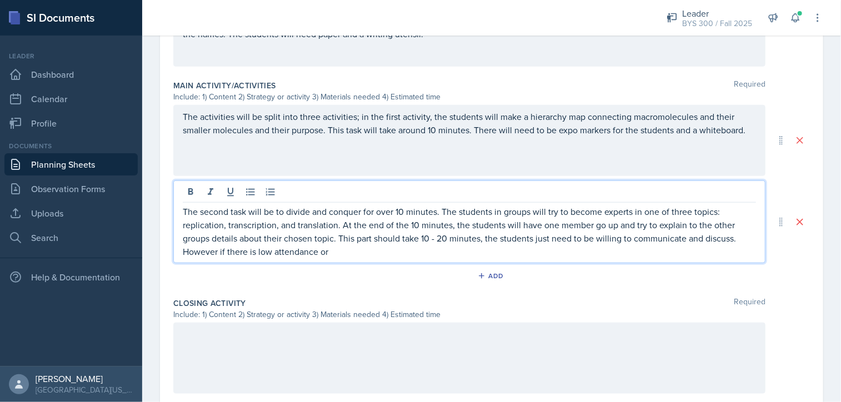
click at [344, 247] on p "The second task will be to divide and conquer for over 10 minutes. The students…" at bounding box center [469, 231] width 573 height 53
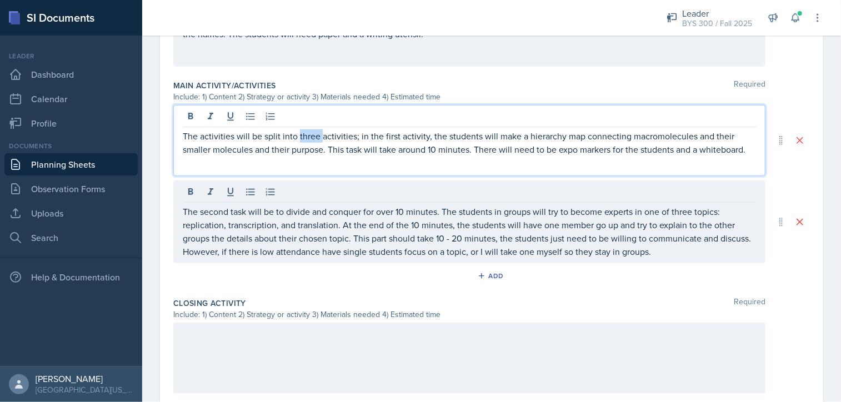
drag, startPoint x: 320, startPoint y: 117, endPoint x: 298, endPoint y: 120, distance: 22.4
click at [298, 120] on div "The activities will be split into three activities; in the first activity, the …" at bounding box center [469, 140] width 592 height 71
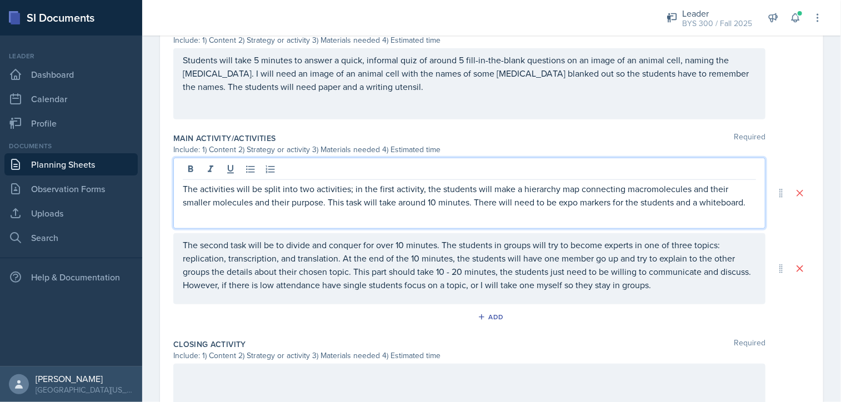
scroll to position [534, 0]
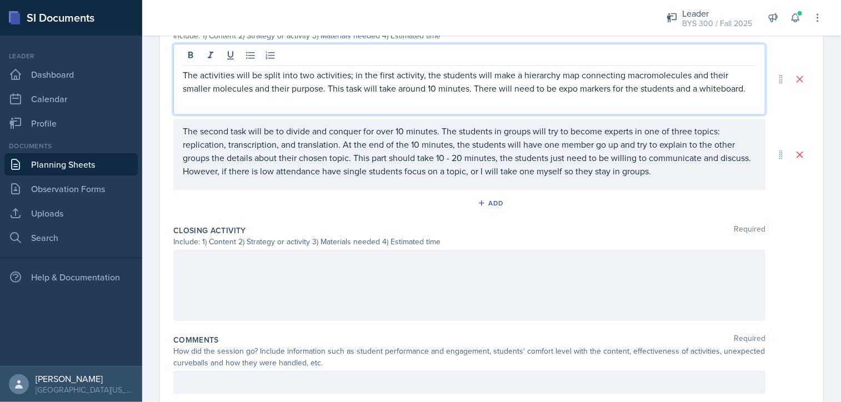
click at [325, 268] on div at bounding box center [469, 285] width 592 height 71
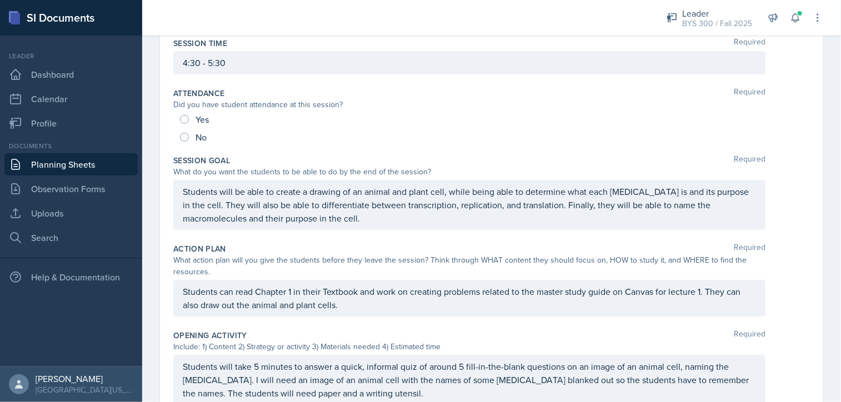
scroll to position [0, 0]
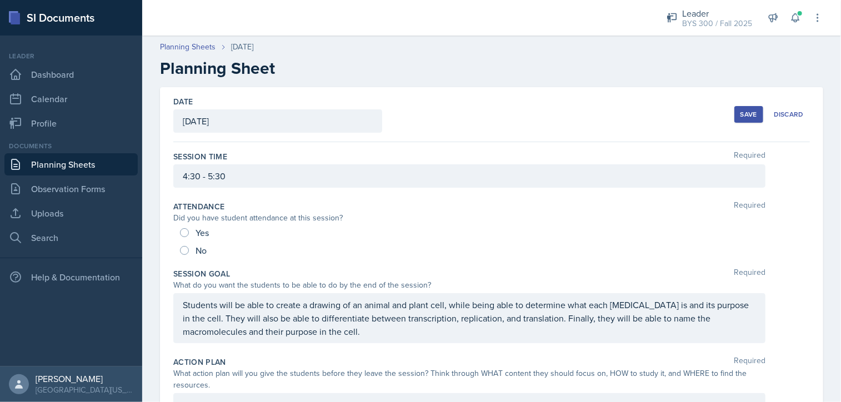
click at [747, 114] on div "Save" at bounding box center [748, 114] width 17 height 9
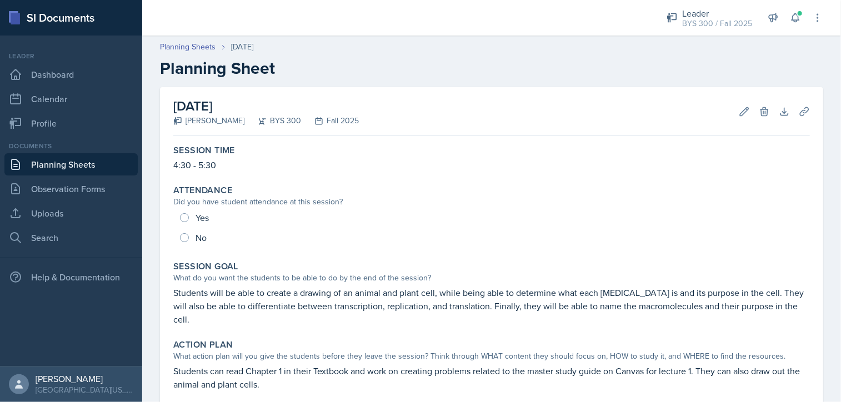
scroll to position [113, 0]
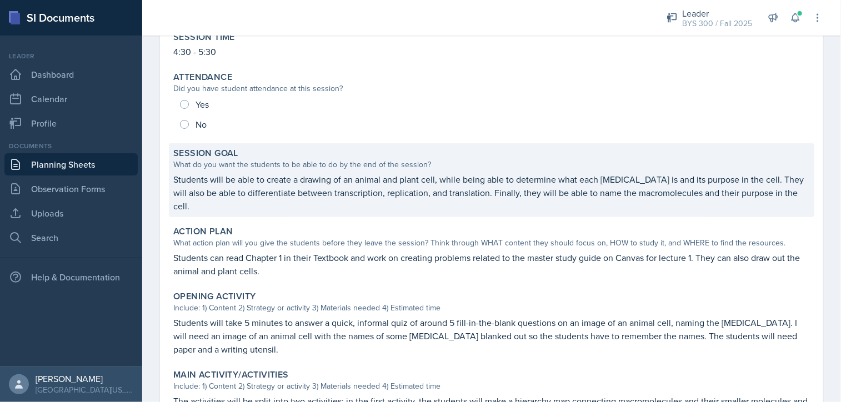
click at [180, 180] on p "Students will be able to create a drawing of an animal and plant cell, while be…" at bounding box center [491, 193] width 636 height 40
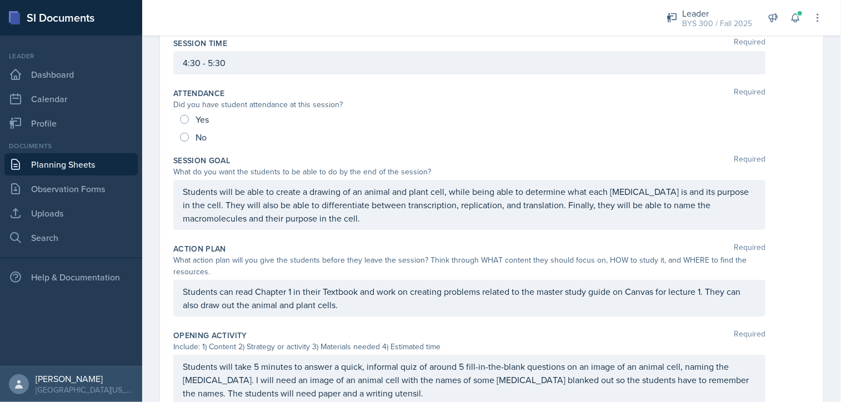
drag, startPoint x: 180, startPoint y: 190, endPoint x: 385, endPoint y: 223, distance: 207.4
click at [385, 223] on div "Students will be able to create a drawing of an animal and plant cell, while be…" at bounding box center [469, 205] width 592 height 50
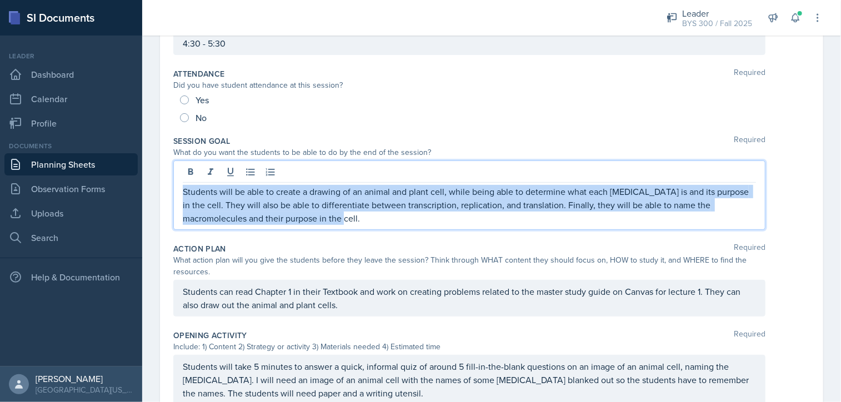
drag, startPoint x: 385, startPoint y: 223, endPoint x: 153, endPoint y: 187, distance: 234.3
click at [153, 187] on div "Date [DATE] [DATE] 27 28 29 30 31 1 2 3 4 5 6 7 8 9 10 11 12 13 14 15 16 17 18 …" at bounding box center [491, 406] width 699 height 905
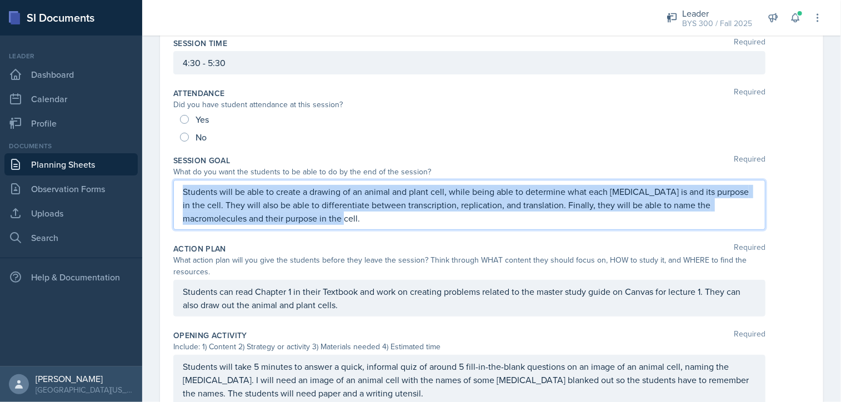
copy p "Students will be able to create a drawing of an animal and plant cell, while be…"
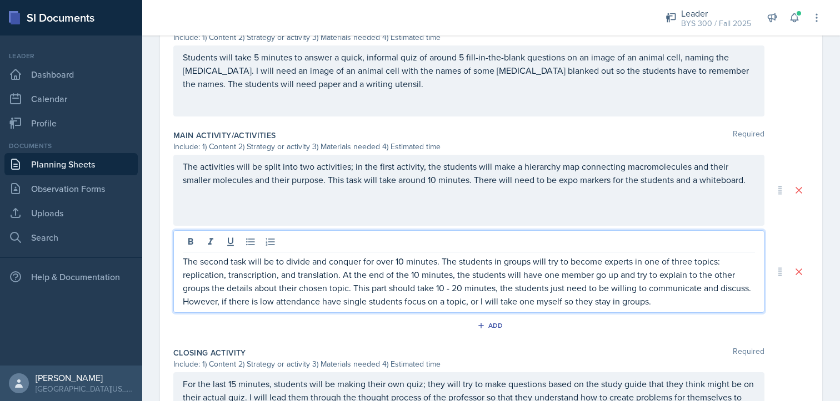
scroll to position [442, 0]
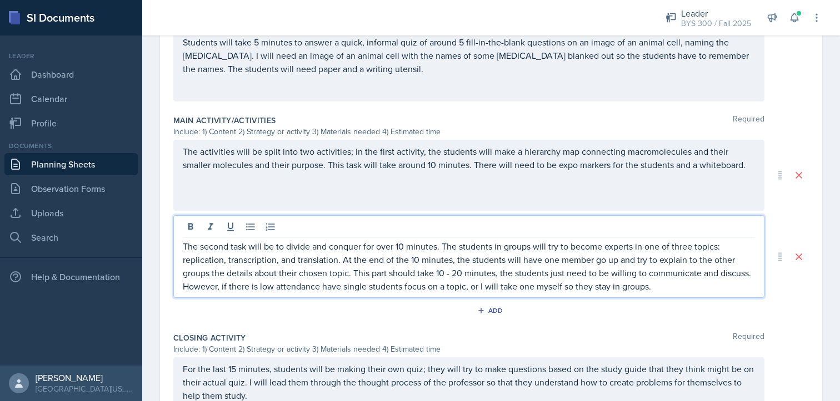
click at [267, 262] on p "The second task will be to divide and conquer for over 10 minutes. The students…" at bounding box center [469, 266] width 572 height 53
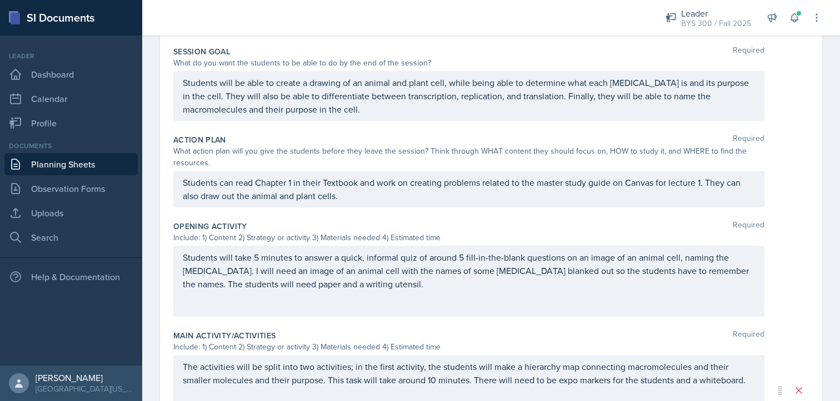
scroll to position [0, 0]
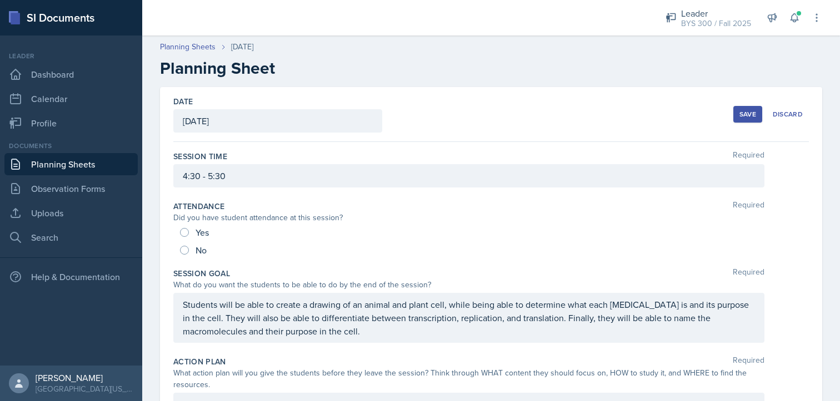
click at [733, 117] on button "Save" at bounding box center [747, 114] width 29 height 17
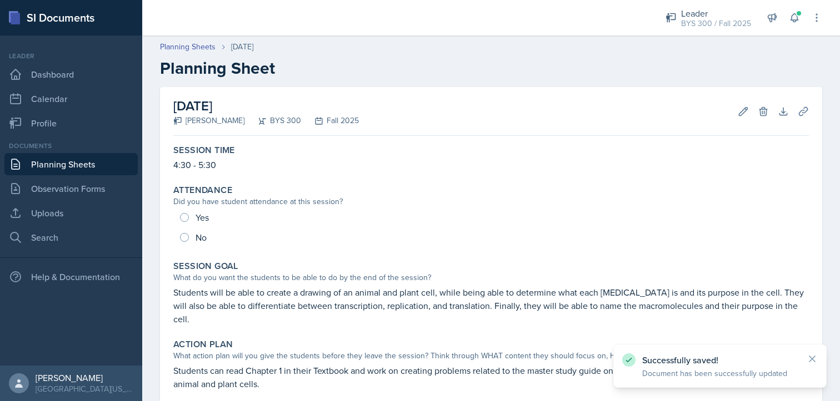
click at [74, 170] on link "Planning Sheets" at bounding box center [70, 164] width 133 height 22
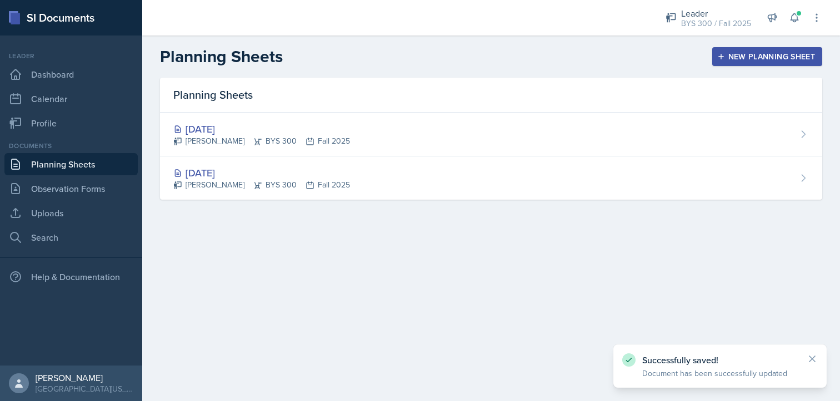
click at [732, 44] on header "Planning Sheets New Planning Sheet" at bounding box center [490, 57] width 697 height 42
click at [731, 53] on div "New Planning Sheet" at bounding box center [767, 56] width 96 height 9
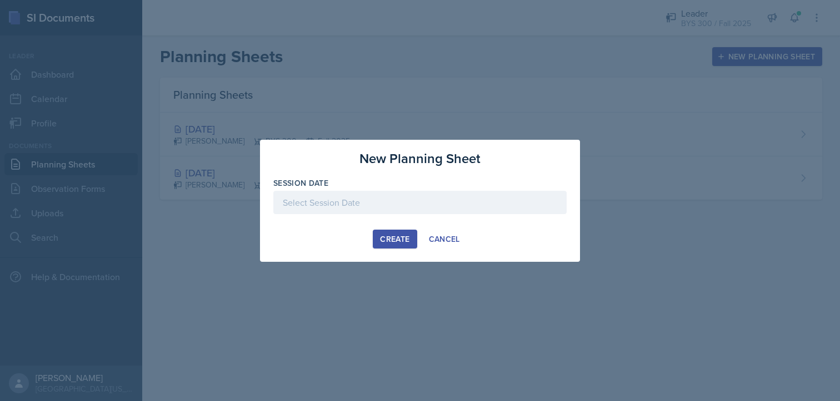
click at [467, 202] on div at bounding box center [419, 202] width 293 height 23
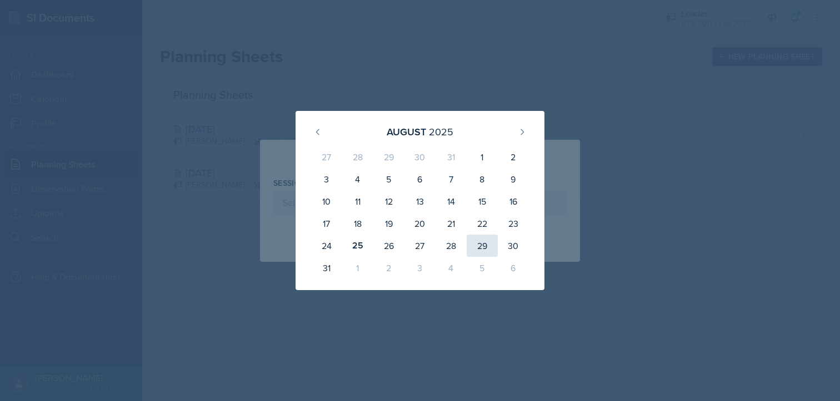
click at [491, 244] on div "29" at bounding box center [481, 246] width 31 height 22
type input "[DATE]"
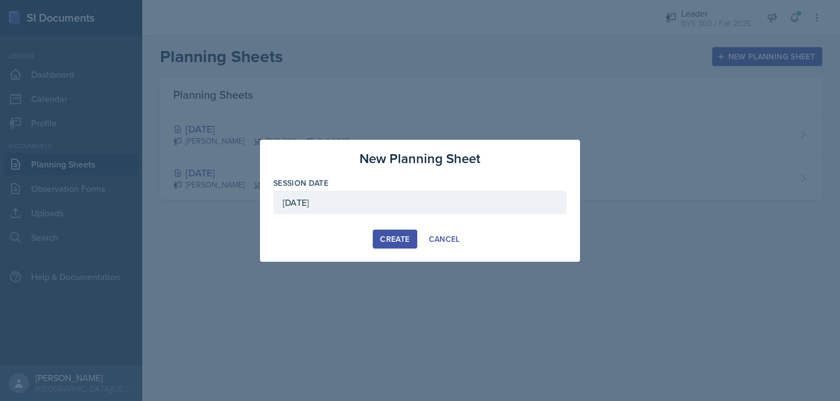
click at [378, 239] on button "Create" at bounding box center [395, 239] width 44 height 19
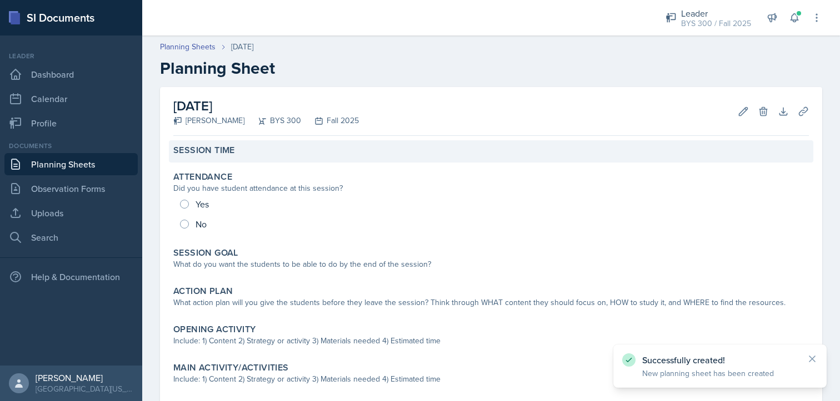
click at [200, 155] on label "Session Time" at bounding box center [204, 150] width 62 height 11
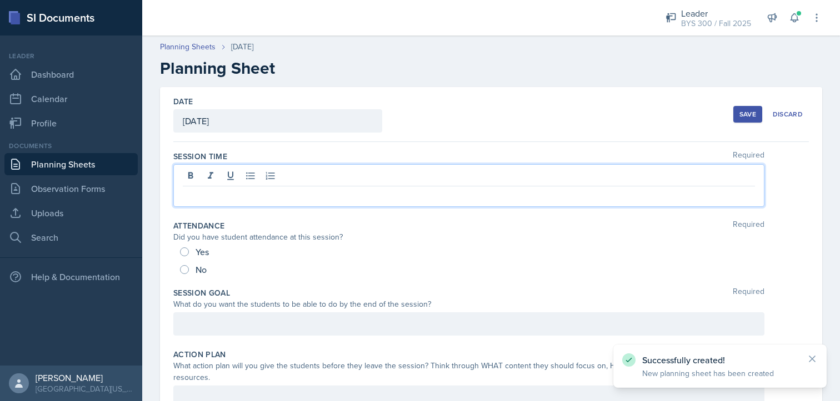
click at [198, 172] on div at bounding box center [468, 185] width 591 height 43
click at [733, 109] on button "Save" at bounding box center [747, 114] width 29 height 17
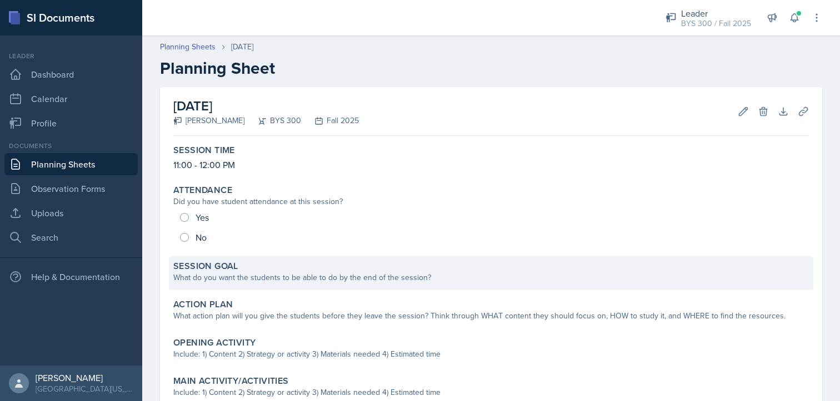
click at [251, 282] on div "What do you want the students to be able to do by the end of the session?" at bounding box center [490, 278] width 635 height 12
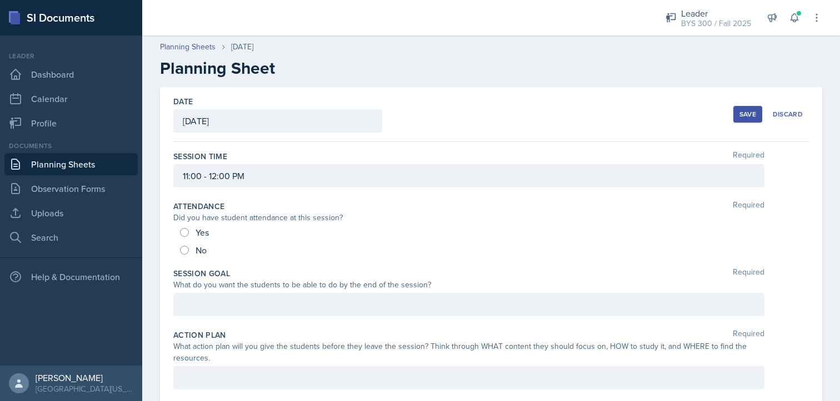
click at [244, 292] on div "Session Goal Required What do you want the students to be able to do by the end…" at bounding box center [490, 295] width 635 height 62
click at [244, 302] on div at bounding box center [468, 304] width 591 height 23
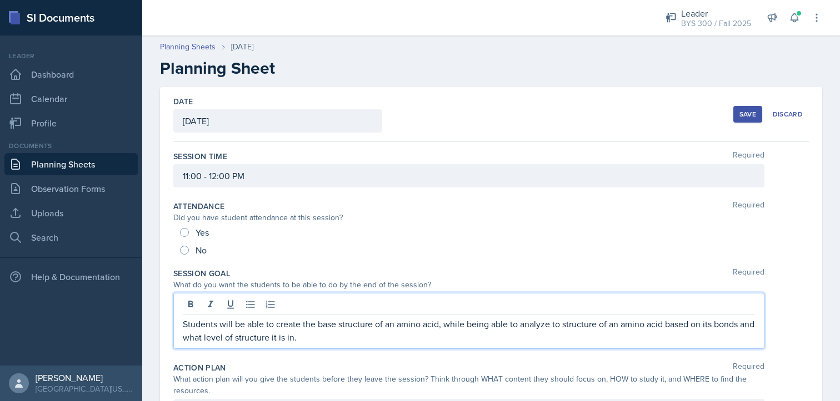
scroll to position [178, 0]
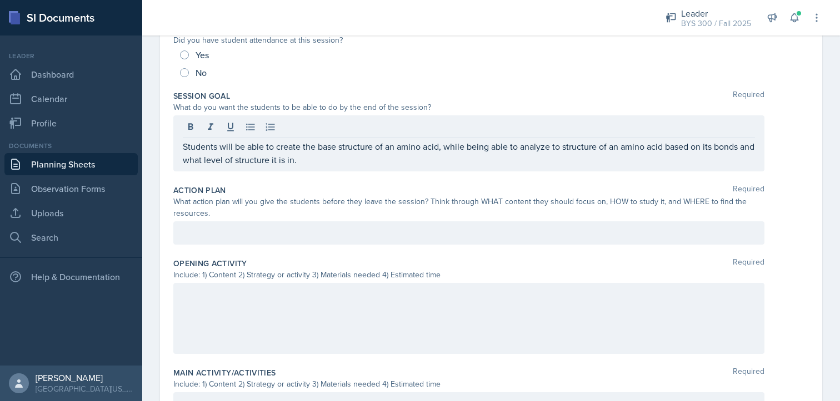
click at [349, 239] on div at bounding box center [468, 233] width 591 height 23
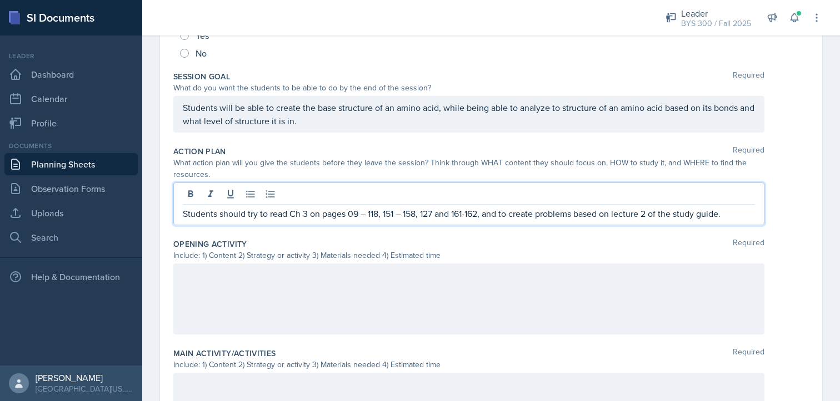
click at [483, 208] on p "Students should try to read Ch 3 on pages 09 – 118, 151 – 158, 127 and 161-162,…" at bounding box center [469, 213] width 572 height 13
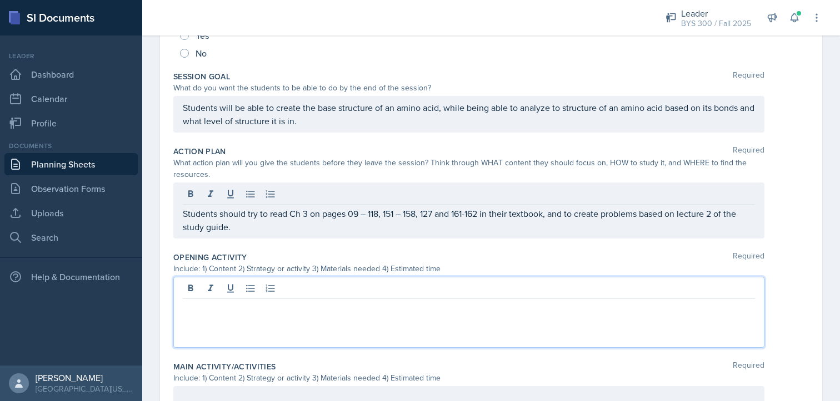
click at [296, 286] on div at bounding box center [468, 312] width 591 height 71
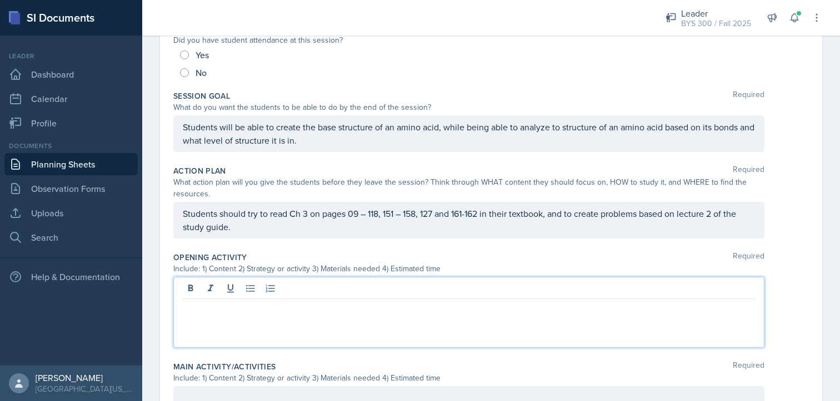
scroll to position [0, 0]
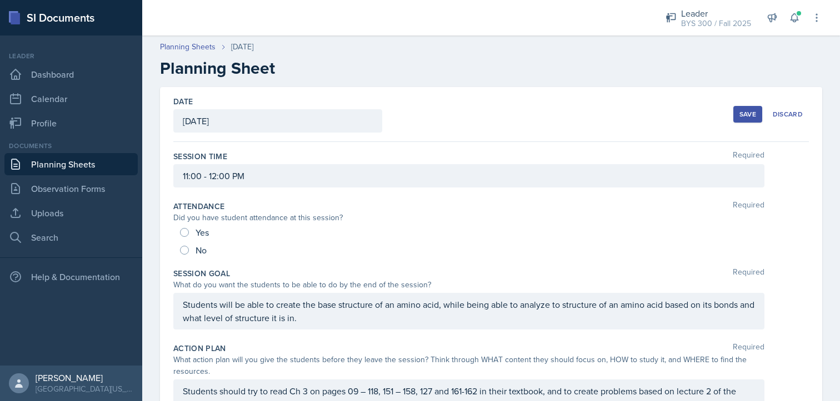
click at [733, 116] on button "Save" at bounding box center [747, 114] width 29 height 17
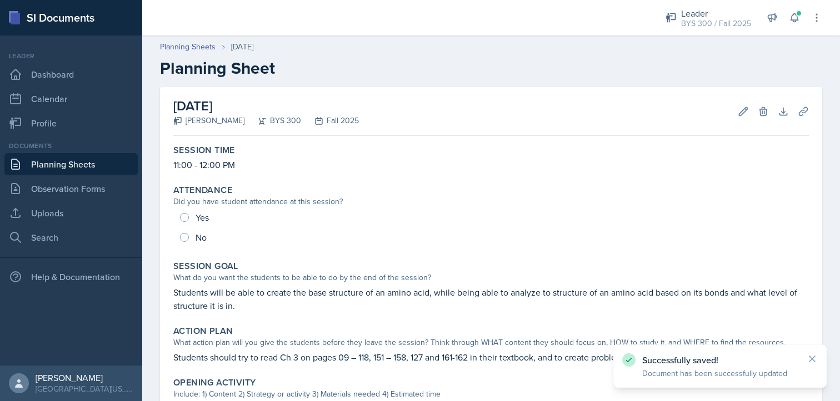
click at [76, 157] on link "Planning Sheets" at bounding box center [70, 164] width 133 height 22
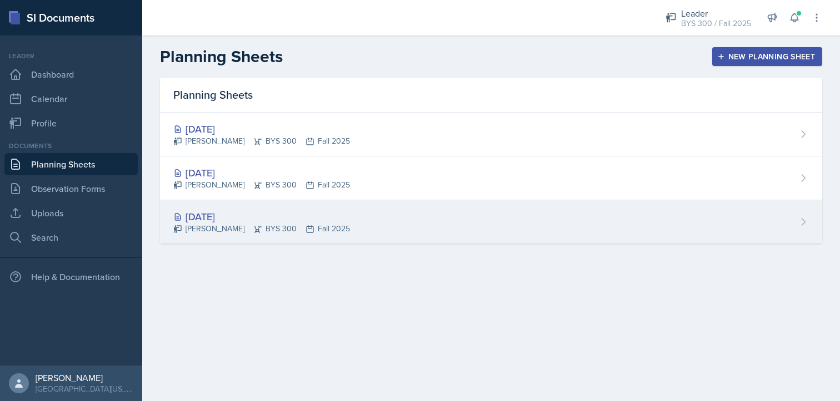
click at [262, 230] on div "[PERSON_NAME] BYS 300 Fall 2025" at bounding box center [261, 229] width 177 height 12
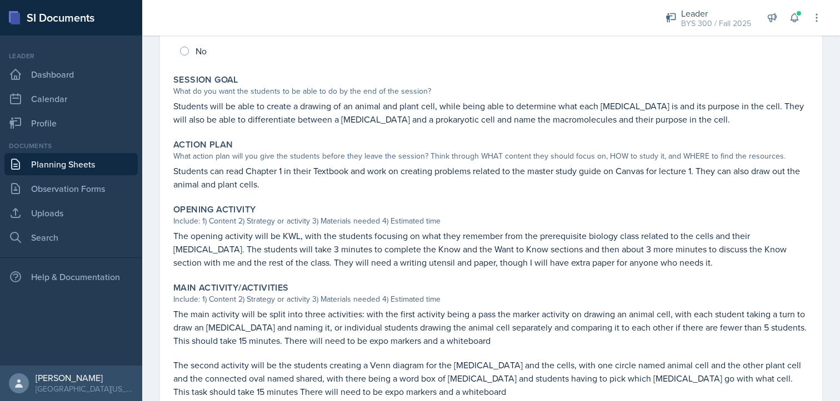
scroll to position [182, 0]
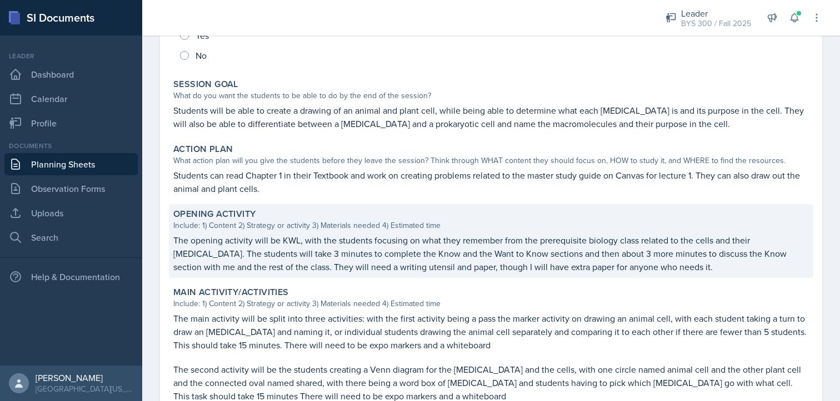
click at [188, 226] on div "Include: 1) Content 2) Strategy or activity 3) Materials needed 4) Estimated ti…" at bounding box center [490, 226] width 635 height 12
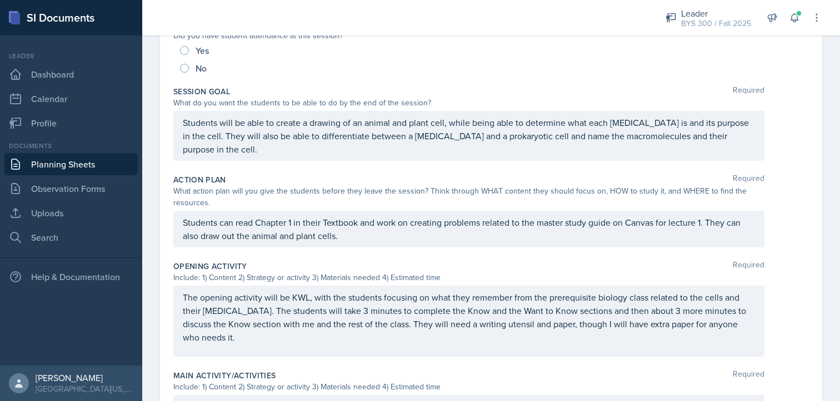
drag, startPoint x: 181, startPoint y: 289, endPoint x: 248, endPoint y: 340, distance: 84.0
click at [248, 340] on div "The opening activity will be KWL, with the students focusing on what they remem…" at bounding box center [468, 321] width 591 height 71
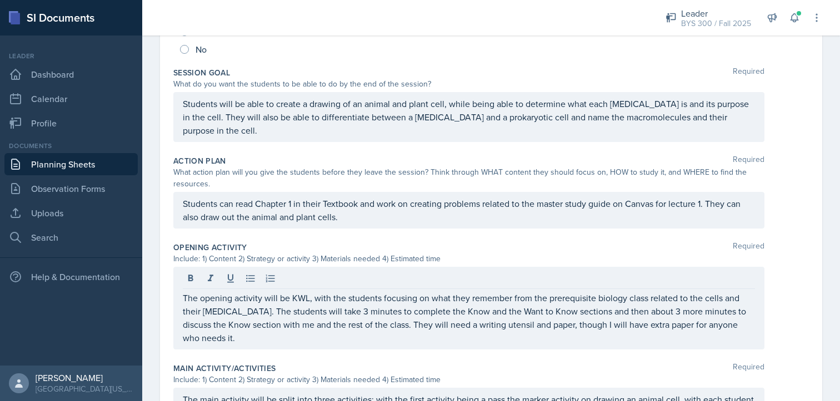
drag, startPoint x: 181, startPoint y: 293, endPoint x: 269, endPoint y: 346, distance: 102.7
click at [269, 346] on div "The opening activity will be KWL, with the students focusing on what they remem…" at bounding box center [468, 308] width 591 height 83
drag, startPoint x: 268, startPoint y: 345, endPoint x: 198, endPoint y: 321, distance: 73.9
click at [198, 321] on div "The opening activity will be KWL, with the students focusing on what they remem…" at bounding box center [468, 308] width 591 height 83
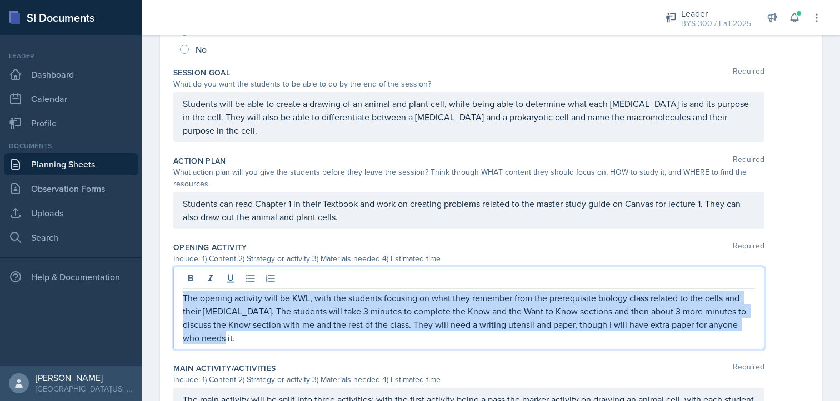
drag, startPoint x: 241, startPoint y: 340, endPoint x: 153, endPoint y: 292, distance: 100.2
click at [153, 292] on div "Date [DATE] [DATE] 27 28 29 30 31 1 2 3 4 5 6 7 8 9 10 11 12 13 14 15 16 17 18 …" at bounding box center [490, 372] width 697 height 972
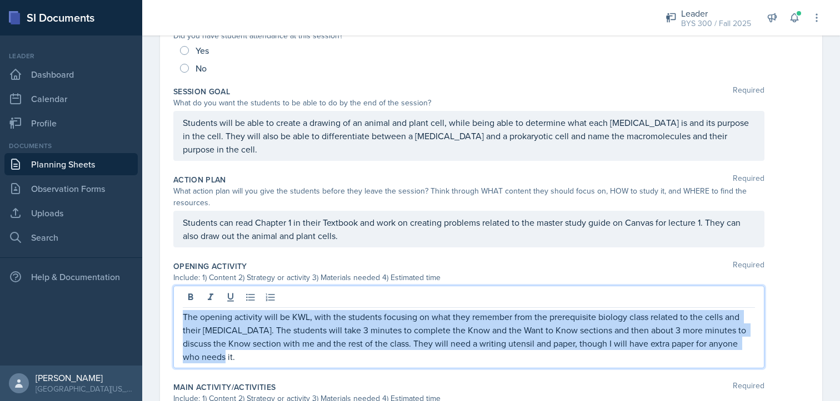
copy p "The opening activity will be KWL, with the students focusing on what they remem…"
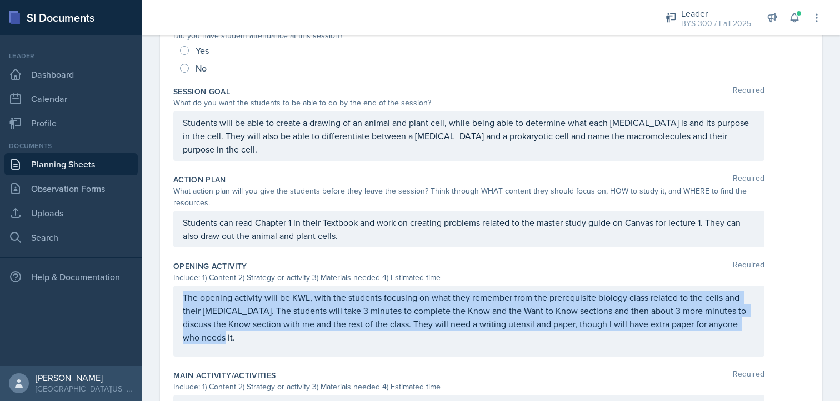
click at [84, 166] on link "Planning Sheets" at bounding box center [70, 164] width 133 height 22
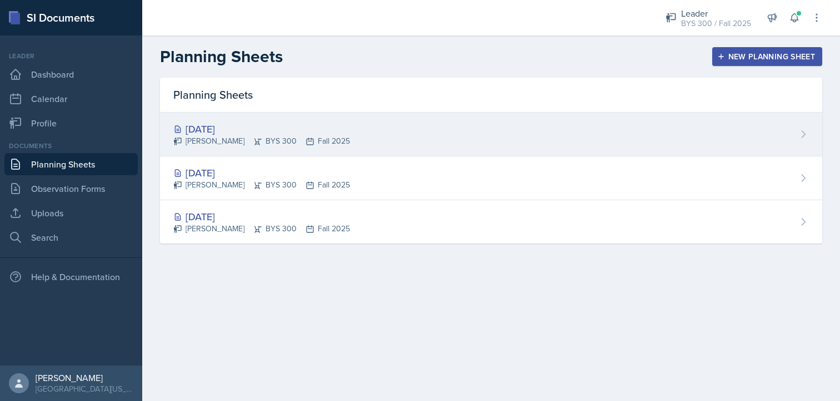
click at [253, 132] on div "[DATE]" at bounding box center [261, 129] width 177 height 15
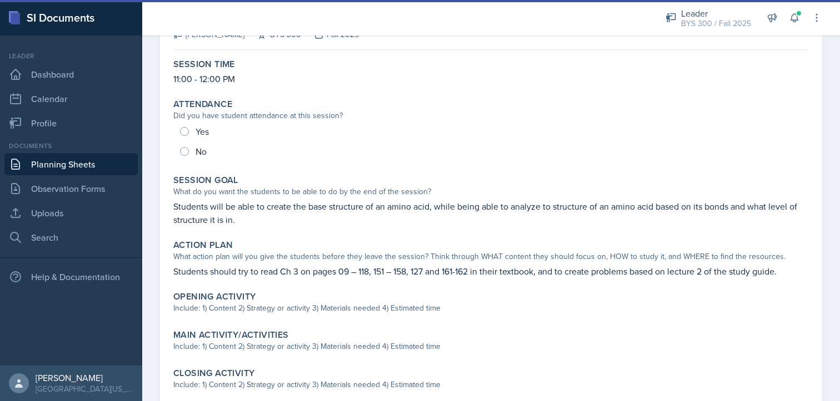
scroll to position [91, 0]
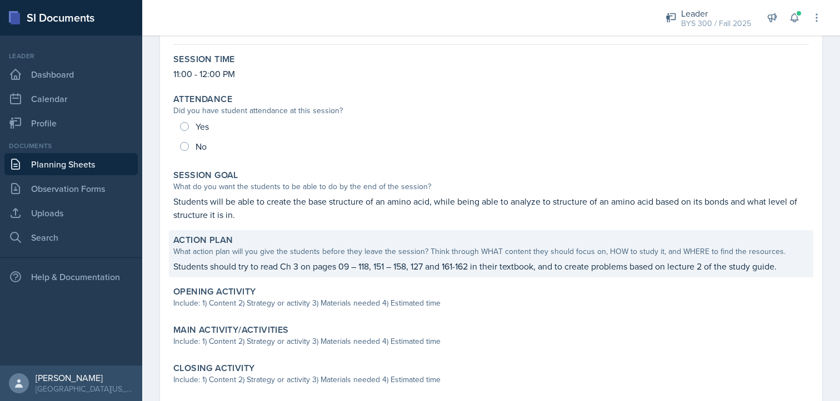
click at [262, 267] on p "Students should try to read Ch 3 on pages 09 – 118, 151 – 158, 127 and 161-162 …" at bounding box center [490, 266] width 635 height 13
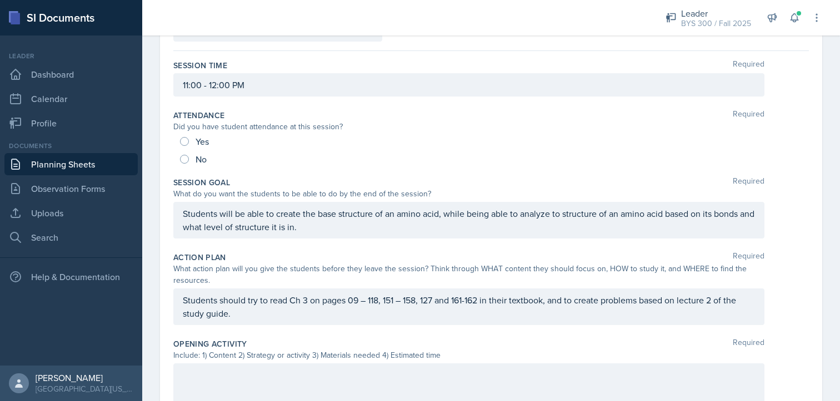
click at [222, 364] on div at bounding box center [468, 399] width 591 height 71
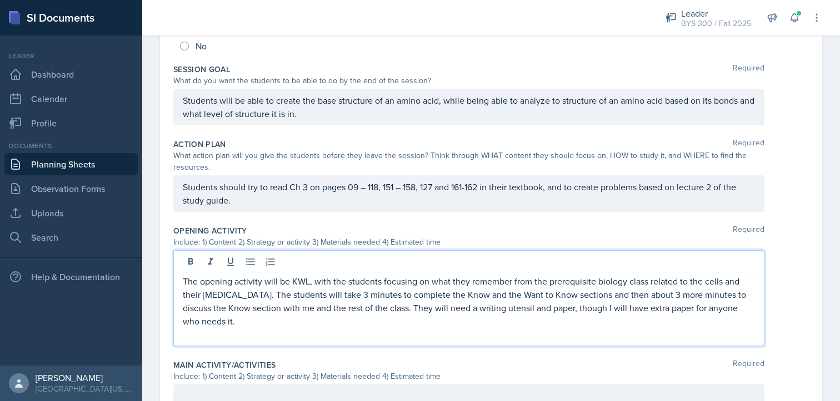
scroll to position [205, 0]
click at [533, 280] on p "The opening activity will be KWL, with the students focusing on what they remem…" at bounding box center [469, 300] width 572 height 53
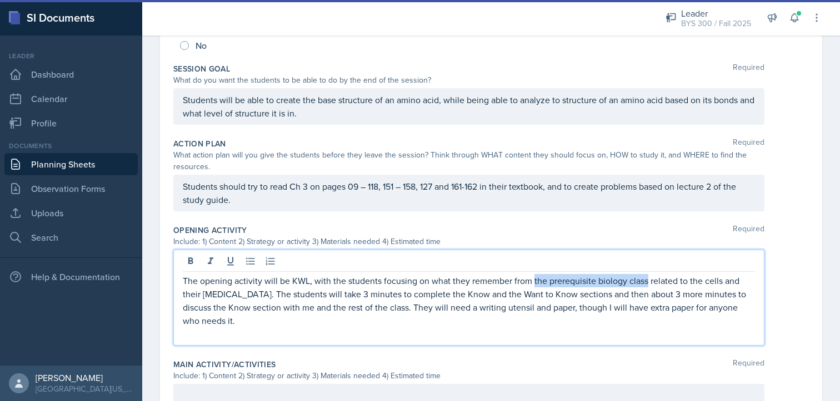
drag, startPoint x: 531, startPoint y: 280, endPoint x: 646, endPoint y: 282, distance: 115.0
click at [646, 282] on p "The opening activity will be KWL, with the students focusing on what they remem…" at bounding box center [469, 300] width 572 height 53
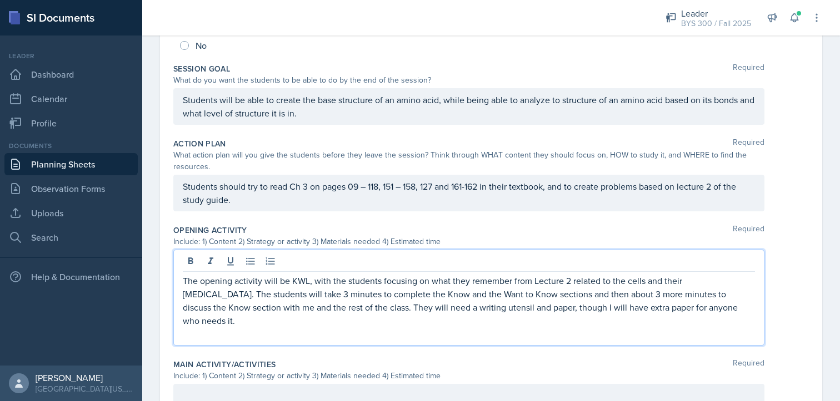
click at [599, 280] on p "The opening activity will be KWL, with the students focusing on what they remem…" at bounding box center [469, 300] width 572 height 53
drag, startPoint x: 627, startPoint y: 280, endPoint x: 724, endPoint y: 278, distance: 96.6
click at [724, 278] on p "The opening activity will be KWL, with the students focusing on what they remem…" at bounding box center [469, 300] width 572 height 53
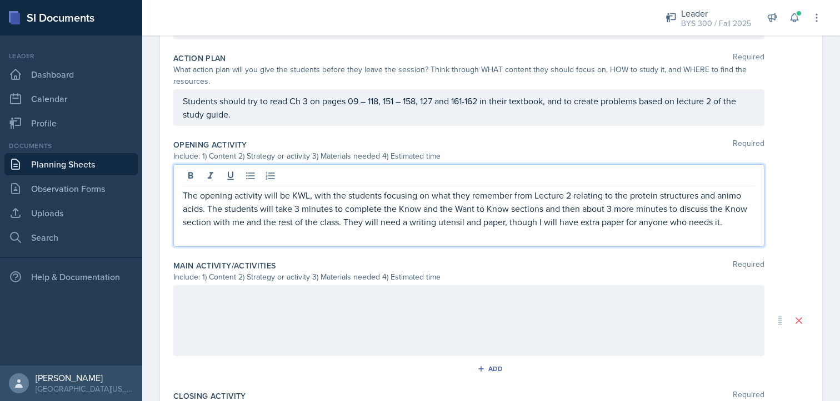
scroll to position [291, 0]
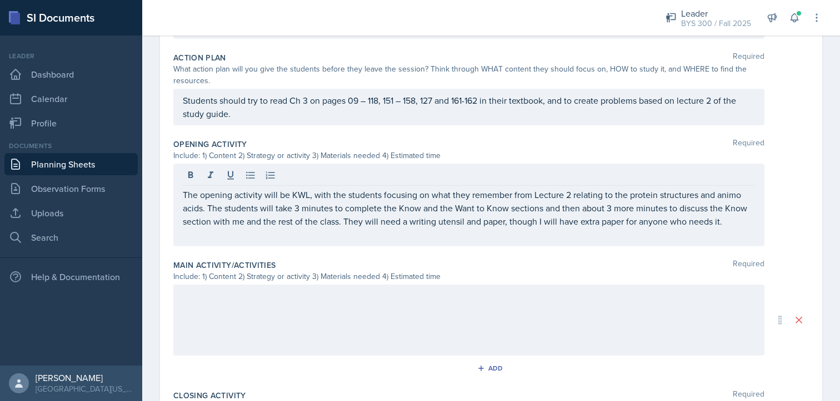
click at [300, 307] on div at bounding box center [468, 320] width 591 height 71
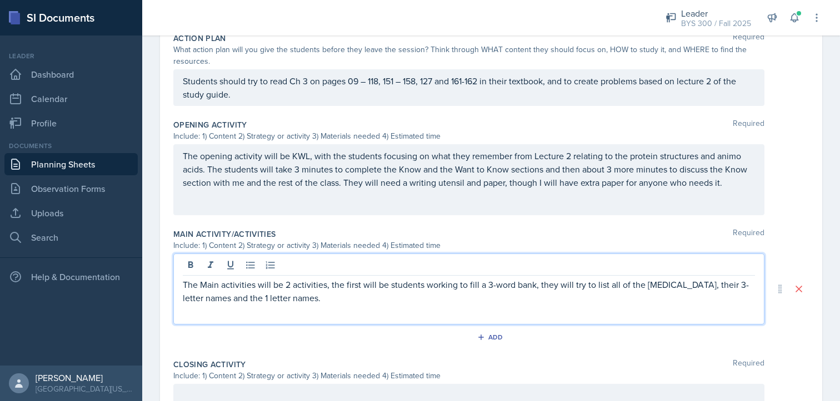
click at [493, 285] on p "The Main activities will be 2 activities, the first will be students working to…" at bounding box center [469, 291] width 572 height 27
click at [533, 283] on p "The Main activities will be 2 activities, the first will be students working to…" at bounding box center [469, 291] width 572 height 27
click at [516, 285] on p "The Main activities will be 2 activities, the first will be students working to…" at bounding box center [469, 291] width 572 height 27
click at [455, 297] on p "The Main activities will be 2 activities, the first will be students working to…" at bounding box center [469, 291] width 572 height 27
click at [298, 295] on p "The Main activities will be 2 activities, the first will be students working to…" at bounding box center [469, 291] width 572 height 27
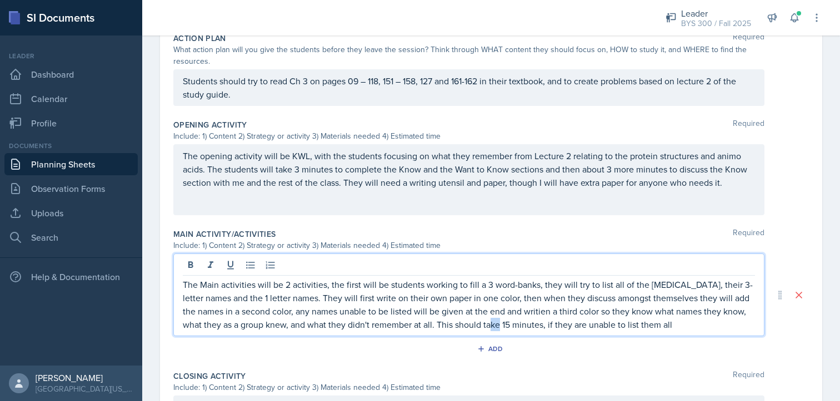
drag, startPoint x: 510, startPoint y: 324, endPoint x: 502, endPoint y: 324, distance: 7.8
click at [502, 324] on p "The Main activities will be 2 activities, the first will be students working to…" at bounding box center [469, 304] width 572 height 53
drag, startPoint x: 550, startPoint y: 324, endPoint x: 675, endPoint y: 321, distance: 125.0
click at [675, 321] on p "The Main activities will be 2 activities, the first will be students working to…" at bounding box center [469, 304] width 572 height 53
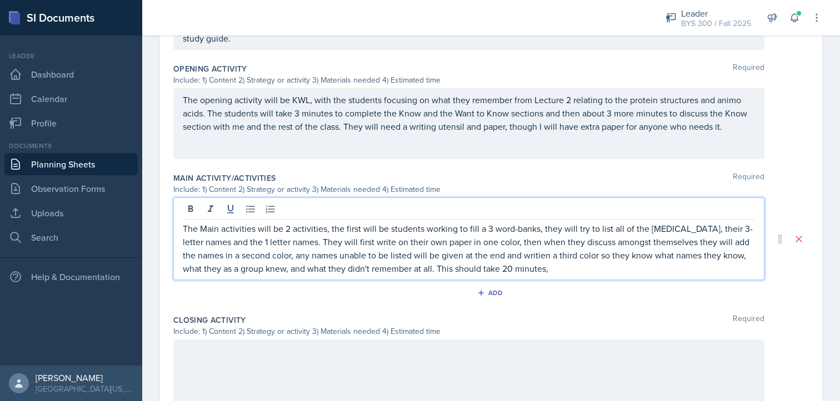
scroll to position [373, 0]
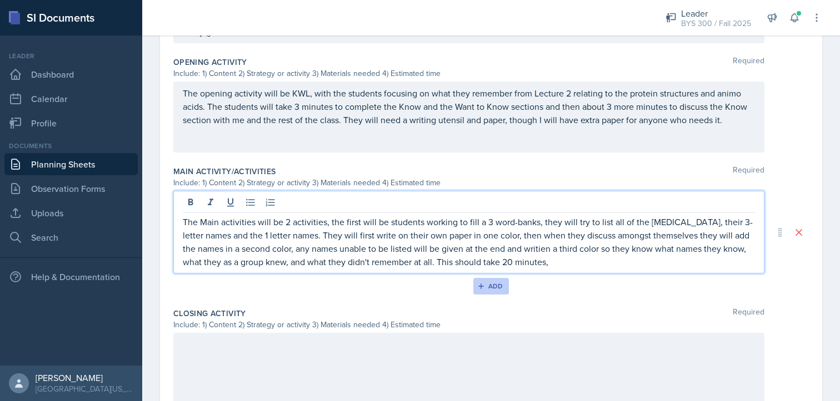
click at [503, 285] on button "Add" at bounding box center [491, 286] width 36 height 17
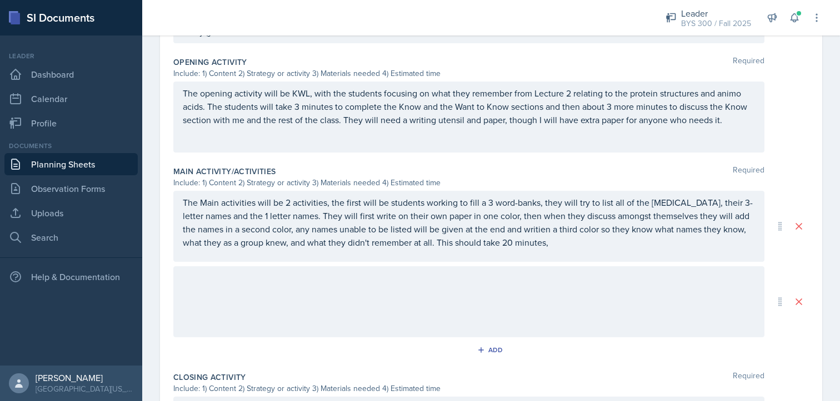
click at [373, 280] on div at bounding box center [468, 302] width 591 height 71
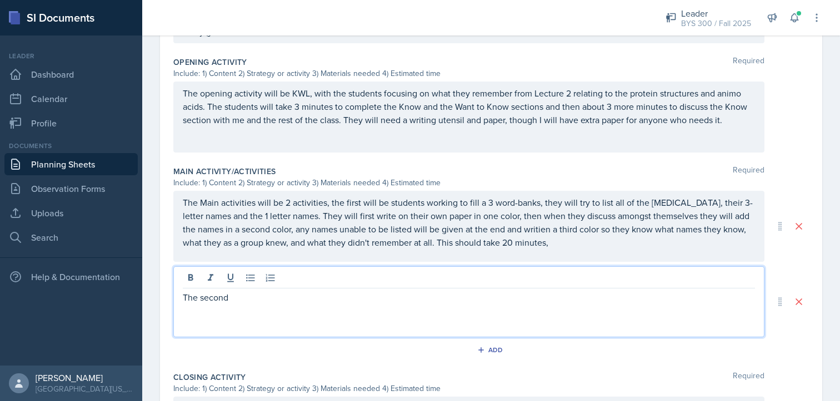
scroll to position [384, 0]
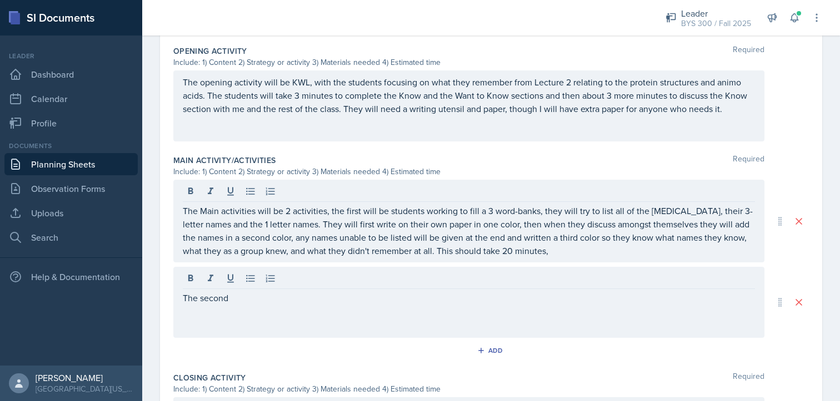
click at [326, 284] on div at bounding box center [469, 280] width 572 height 18
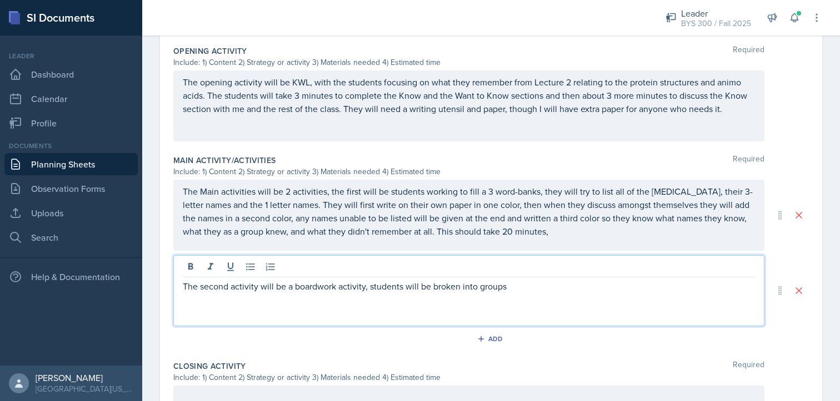
click at [382, 290] on p "The second activity will be a boardwork activity, students will be broken into …" at bounding box center [469, 286] width 572 height 13
click at [530, 287] on p "The second activity will be a board work activity, and students will be broken …" at bounding box center [469, 286] width 572 height 13
click at [444, 301] on p "The second activity will be a board work activity, and students will be broken …" at bounding box center [469, 293] width 572 height 27
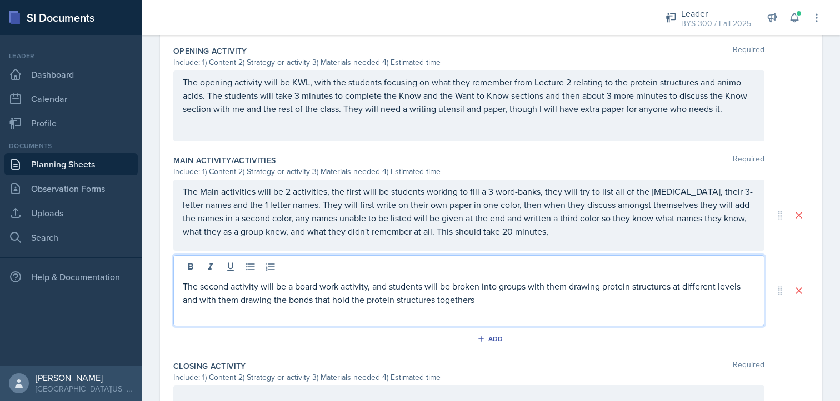
click at [480, 299] on p "The second activity will be a board work activity, and students will be broken …" at bounding box center [469, 293] width 572 height 27
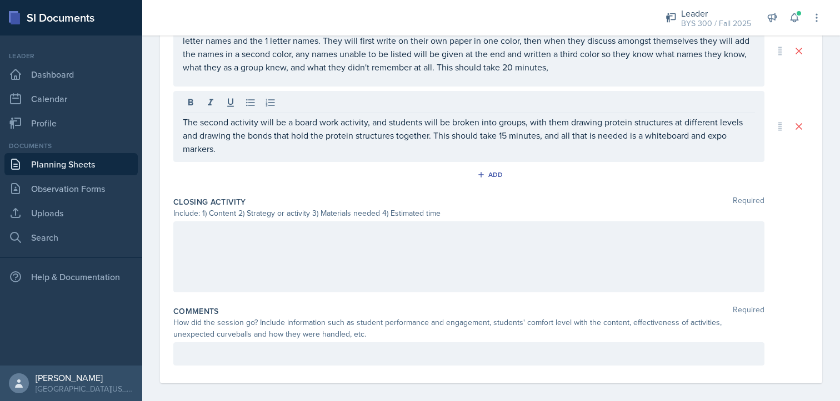
click at [330, 259] on div at bounding box center [468, 257] width 591 height 71
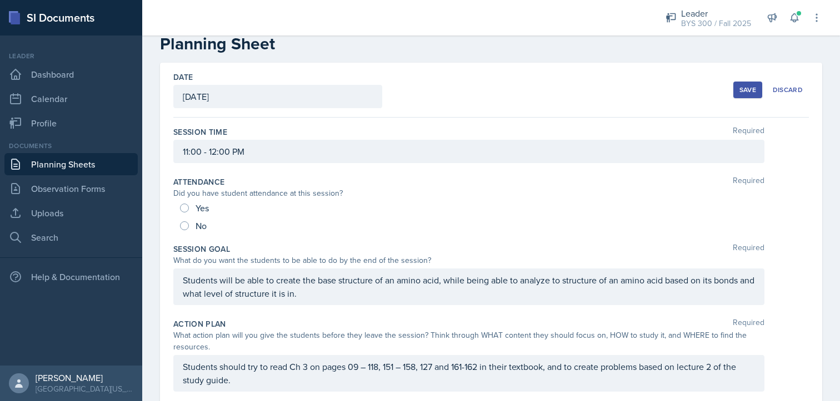
scroll to position [0, 0]
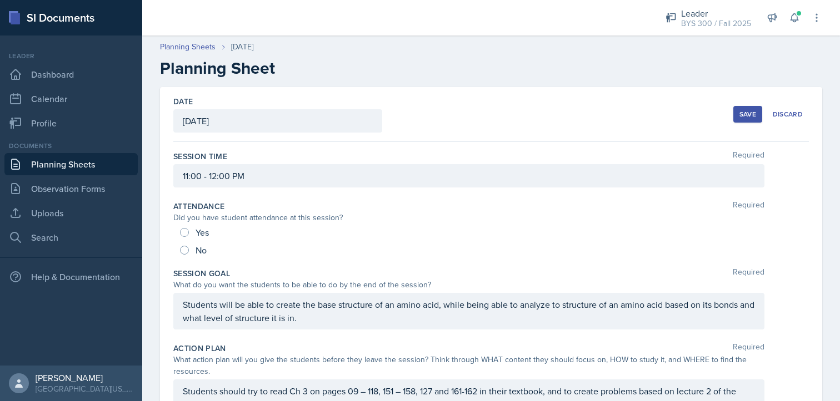
click at [742, 115] on div "Save" at bounding box center [747, 114] width 17 height 9
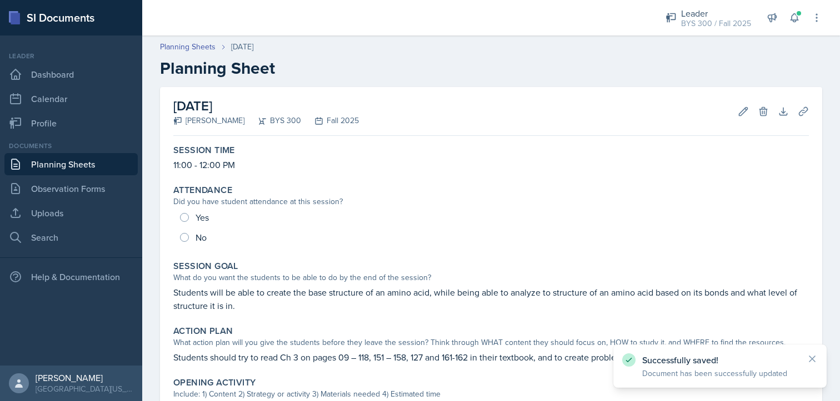
click at [98, 163] on link "Planning Sheets" at bounding box center [70, 164] width 133 height 22
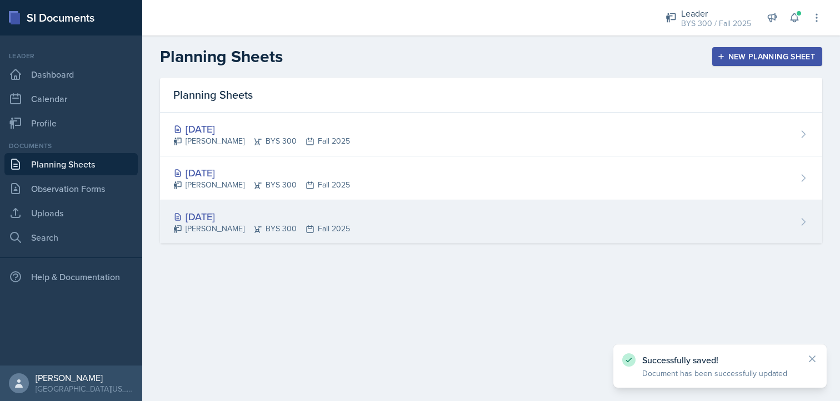
click at [309, 222] on div "[DATE]" at bounding box center [261, 216] width 177 height 15
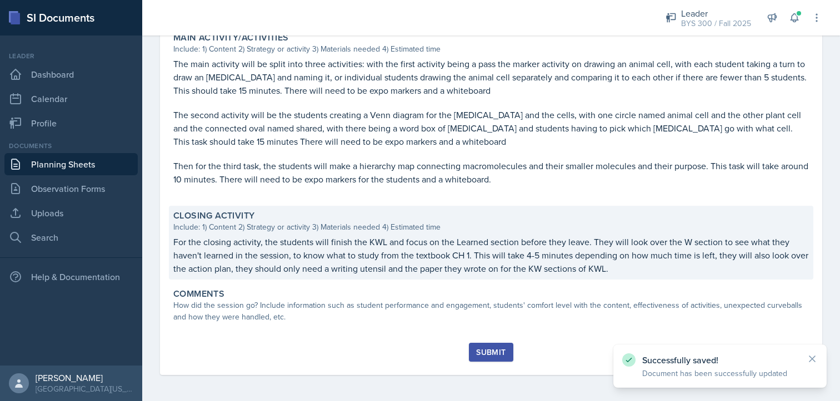
click at [303, 255] on p "For the closing activity, the students will finish the KWL and focus on the Lea…" at bounding box center [490, 255] width 635 height 40
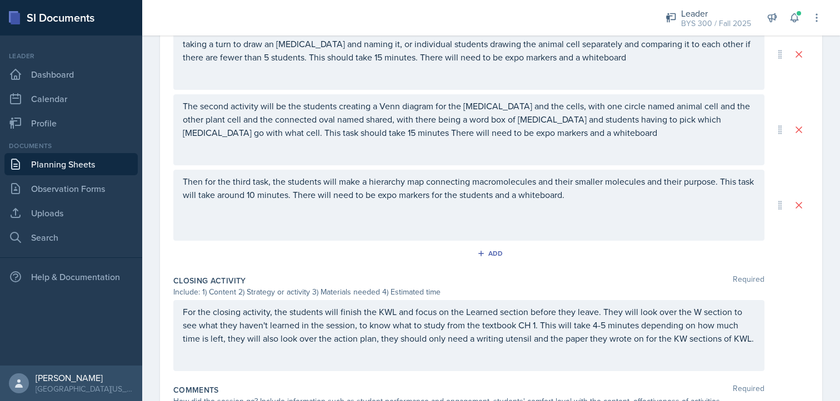
scroll to position [559, 0]
drag, startPoint x: 181, startPoint y: 308, endPoint x: 267, endPoint y: 356, distance: 98.2
click at [267, 356] on div "For the closing activity, the students will finish the KWL and focus on the Lea…" at bounding box center [468, 335] width 591 height 71
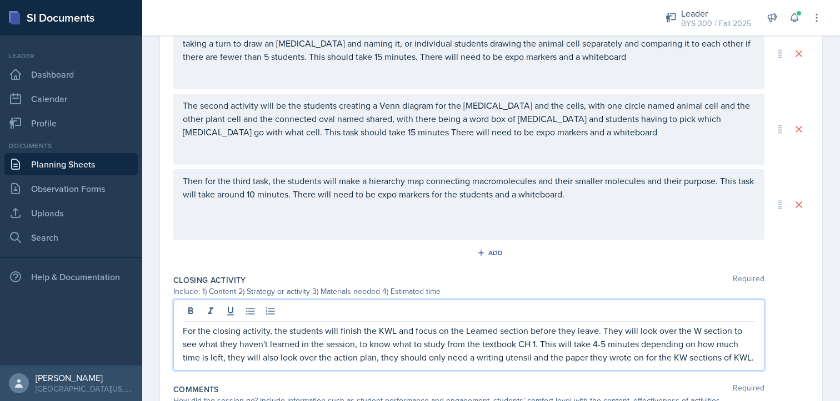
scroll to position [579, 0]
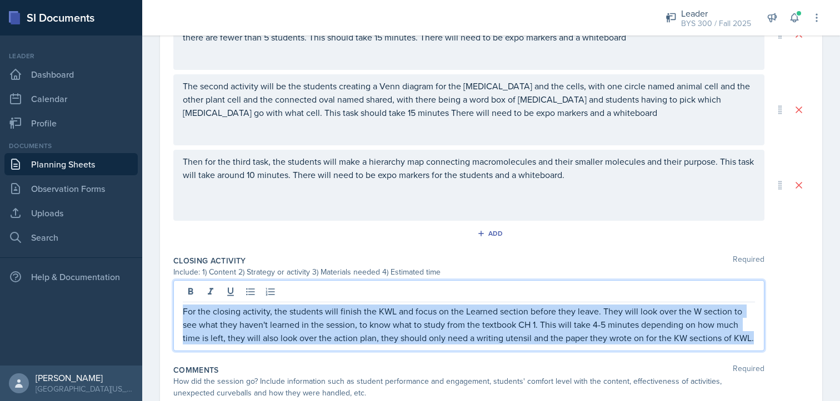
drag, startPoint x: 262, startPoint y: 353, endPoint x: 175, endPoint y: 300, distance: 101.7
click at [175, 300] on div "For the closing activity, the students will finish the KWL and focus on the Lea…" at bounding box center [468, 315] width 591 height 71
copy p "For the closing activity, the students will finish the KWL and focus on the Lea…"
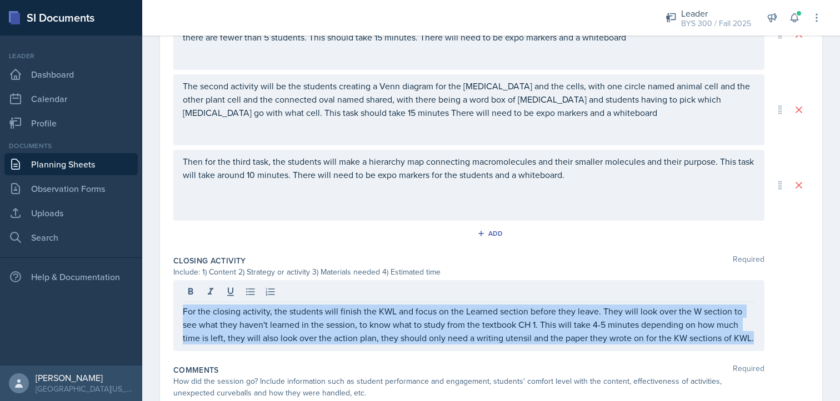
click at [83, 162] on link "Planning Sheets" at bounding box center [70, 164] width 133 height 22
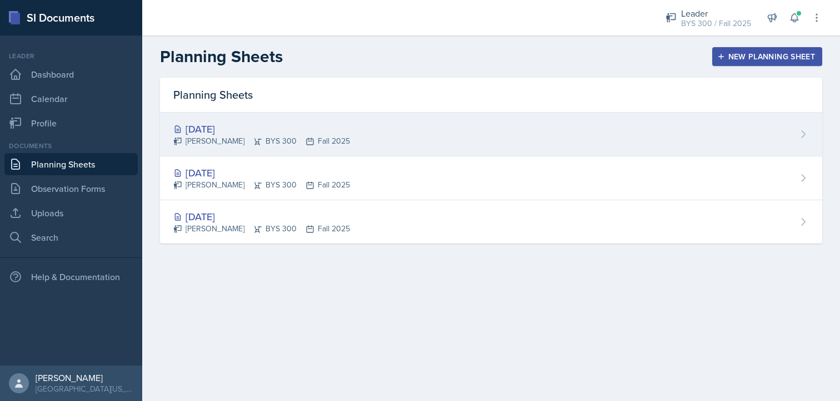
click at [273, 137] on div "[PERSON_NAME] BYS 300 Fall 2025" at bounding box center [261, 141] width 177 height 12
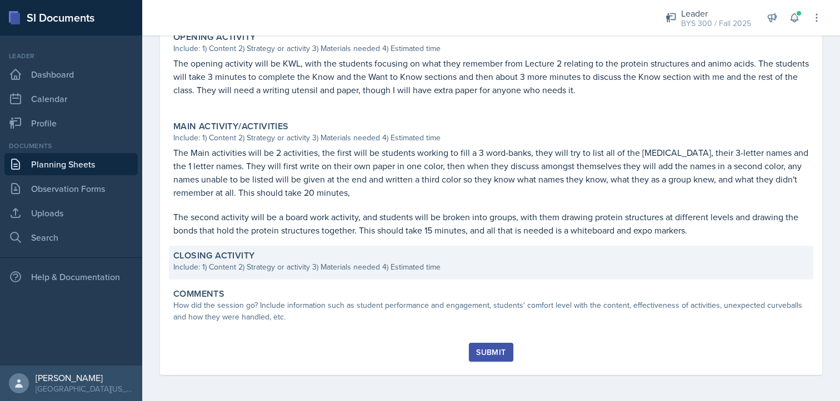
click at [307, 269] on div "Include: 1) Content 2) Strategy or activity 3) Materials needed 4) Estimated ti…" at bounding box center [490, 268] width 635 height 12
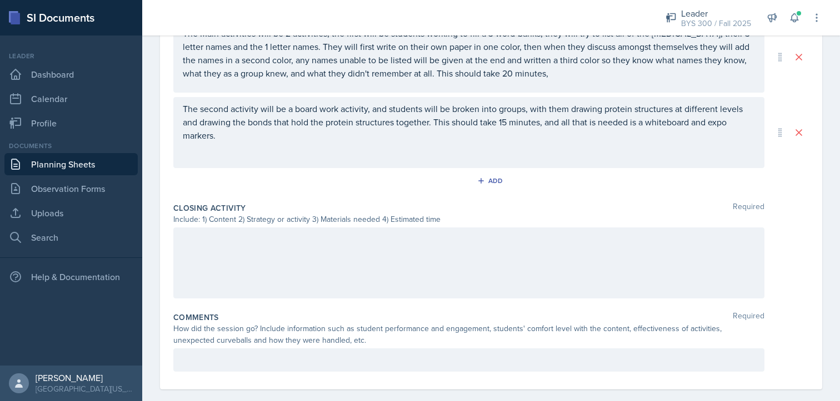
click at [247, 264] on div at bounding box center [468, 263] width 591 height 71
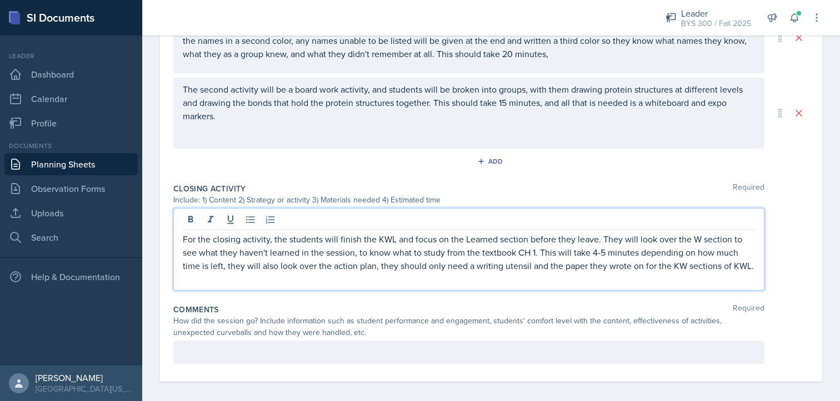
click at [536, 252] on p "For the closing activity, the students will finish the KWL and focus on the Lea…" at bounding box center [469, 253] width 572 height 40
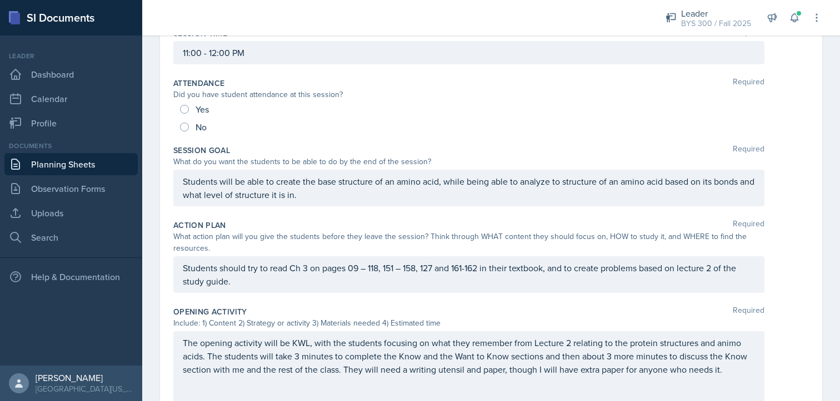
scroll to position [0, 0]
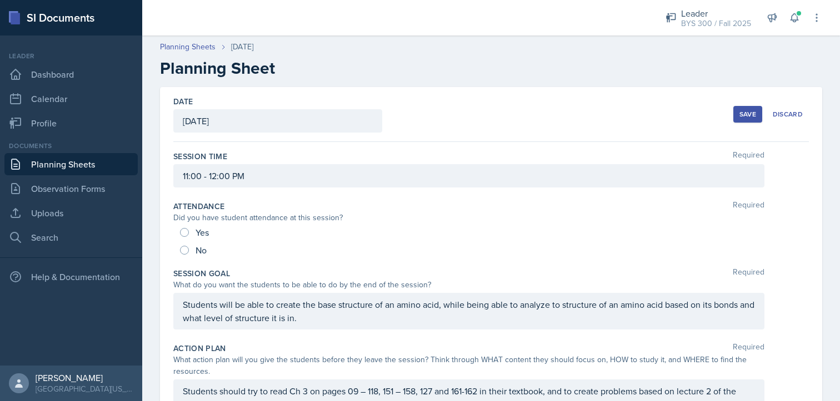
click at [742, 110] on div "Save" at bounding box center [747, 114] width 17 height 9
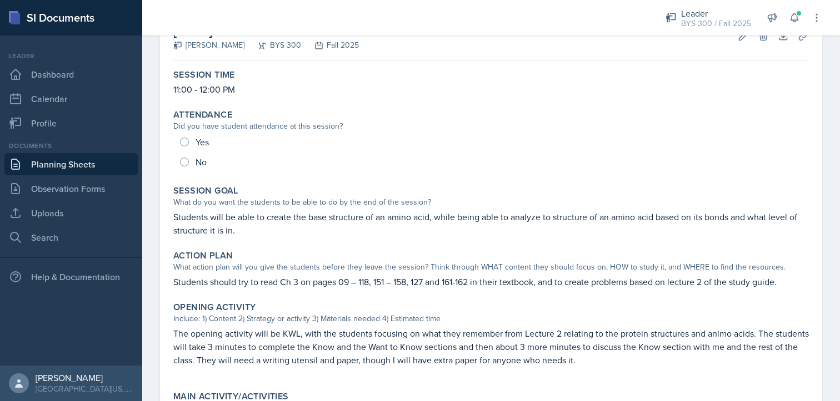
scroll to position [56, 0]
